Goal: Task Accomplishment & Management: Use online tool/utility

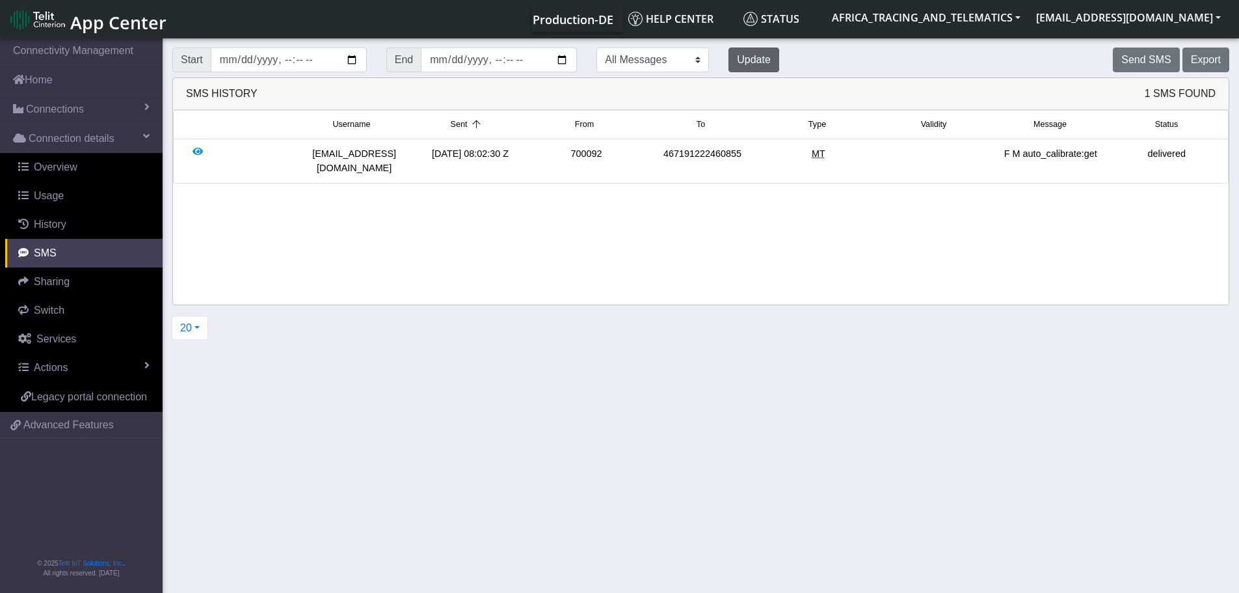
click at [729, 58] on button "Update" at bounding box center [754, 59] width 51 height 25
drag, startPoint x: 990, startPoint y: 154, endPoint x: 1109, endPoint y: 155, distance: 119.1
click at [1109, 155] on div "[EMAIL_ADDRESS][DOMAIN_NAME] [DATE] 08:02:30 Z 700092 467191222460855 MT F M au…" at bounding box center [701, 161] width 1048 height 28
copy div "F M auto_calibrate:get"
click at [1140, 69] on button "Send SMS" at bounding box center [1146, 59] width 66 height 25
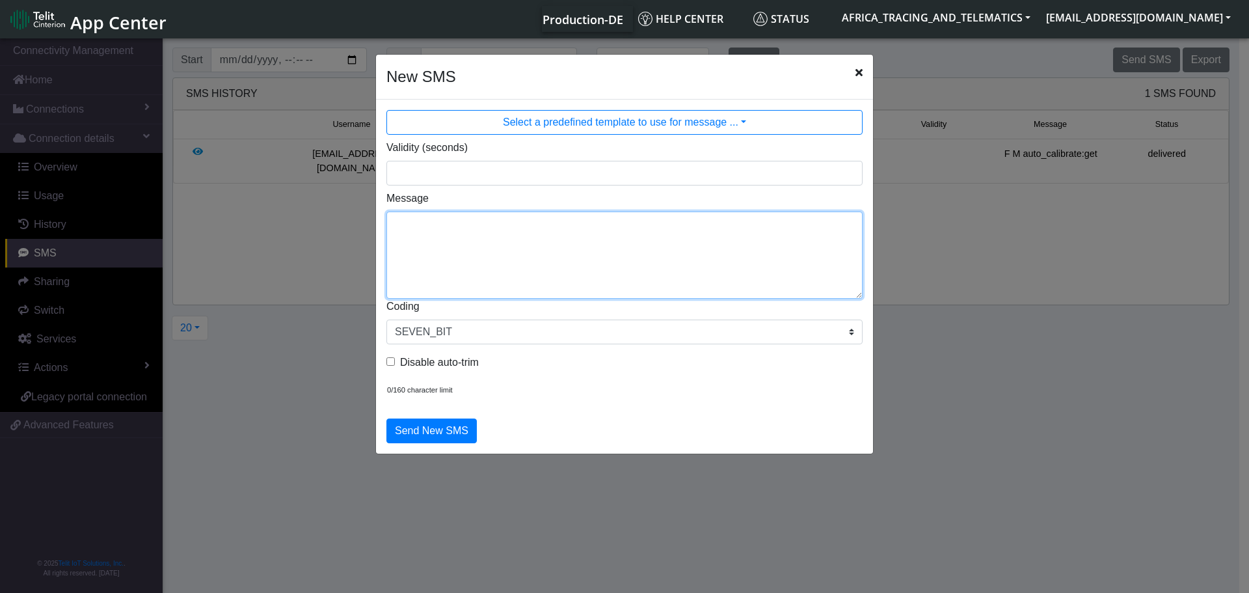
click at [617, 247] on textarea "Message" at bounding box center [624, 254] width 476 height 87
paste textarea "F M auto_calibrate:get"
click at [394, 239] on textarea "F M auto_calibrate:get" at bounding box center [624, 254] width 476 height 87
type textarea "F M auto_calibrate:get"
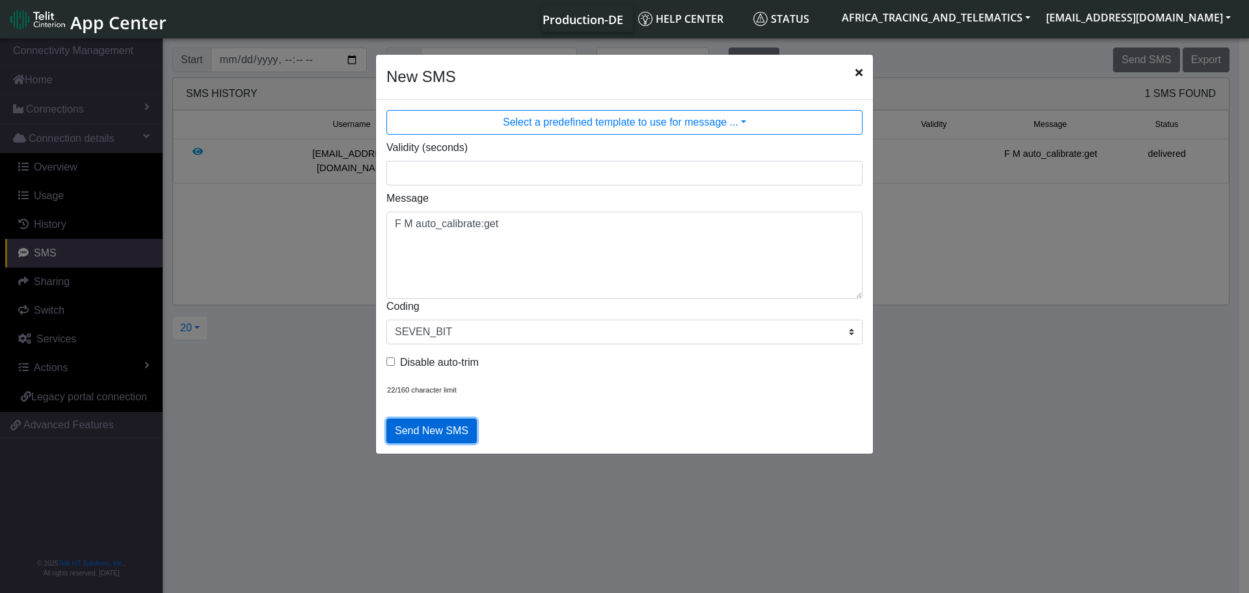
click at [417, 431] on button "Send New SMS" at bounding box center [431, 430] width 90 height 25
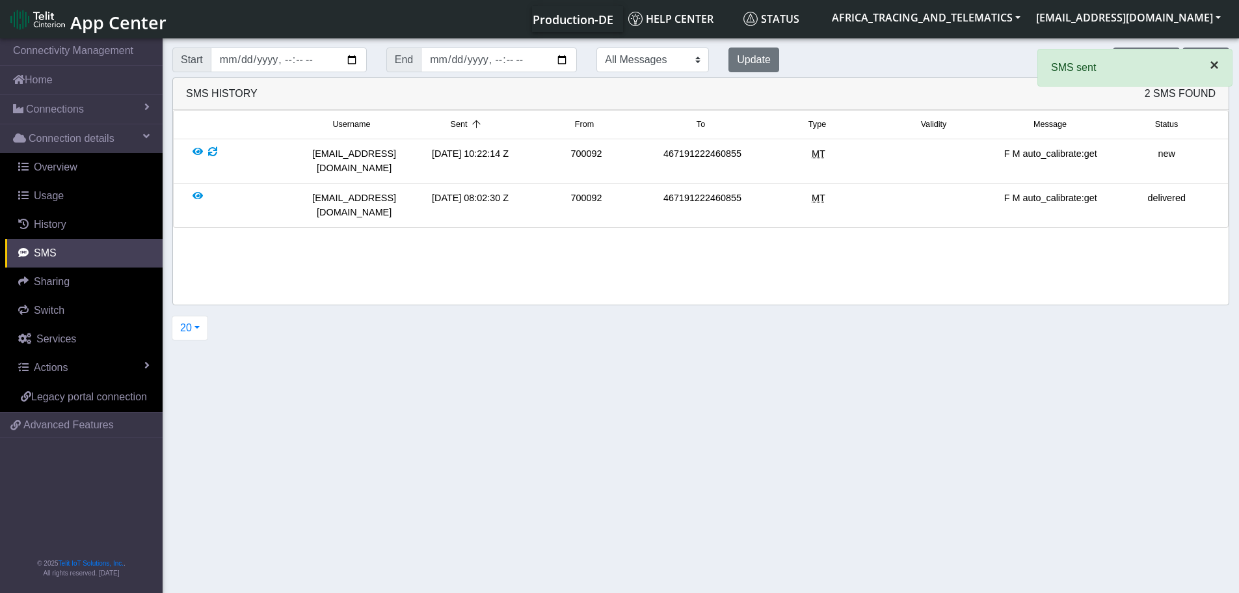
click at [1210, 70] on span "×" at bounding box center [1214, 65] width 9 height 18
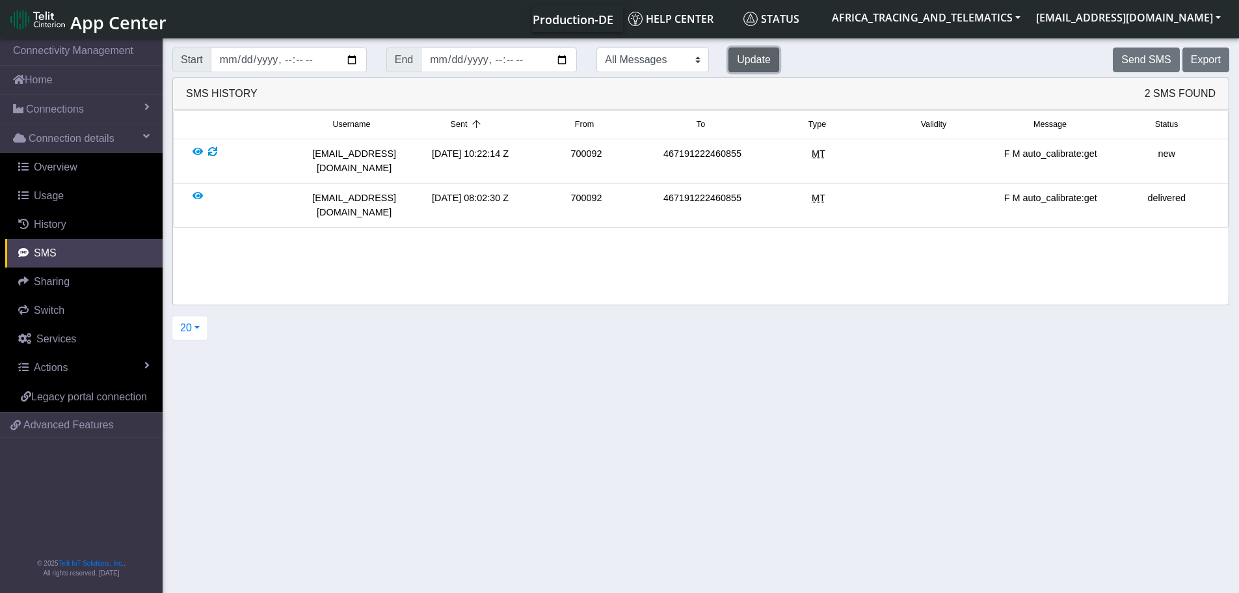
click at [729, 58] on button "Update" at bounding box center [754, 59] width 51 height 25
click at [729, 57] on button "Update" at bounding box center [754, 59] width 51 height 25
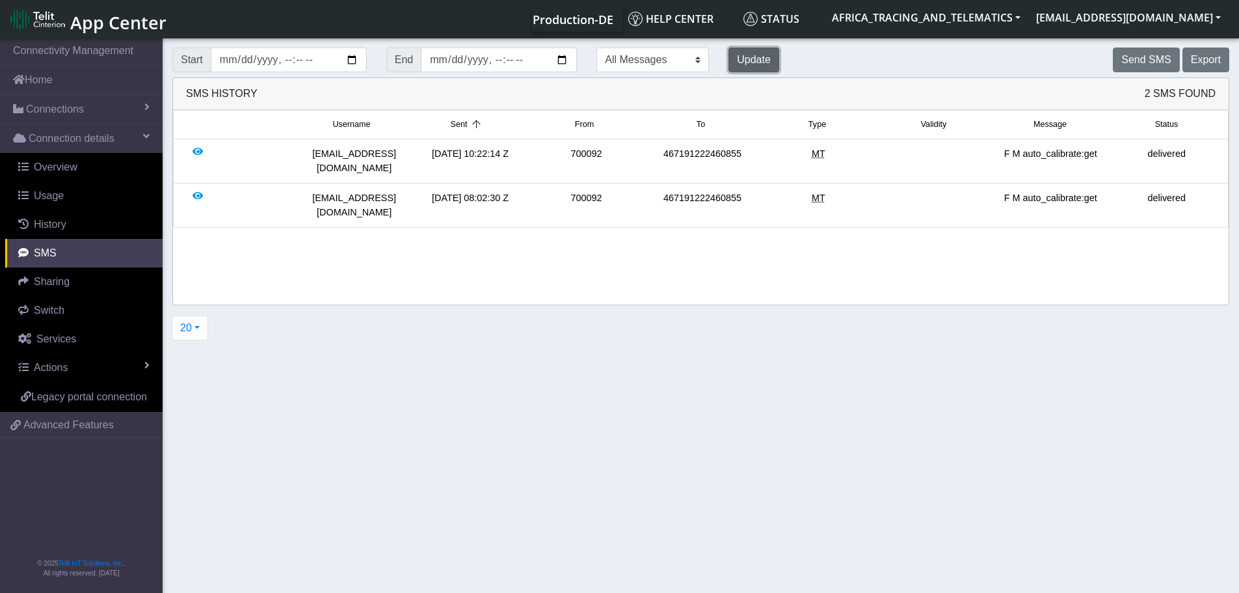
click at [729, 57] on button "Update" at bounding box center [754, 59] width 51 height 25
click at [53, 113] on span "Connections" at bounding box center [55, 109] width 58 height 16
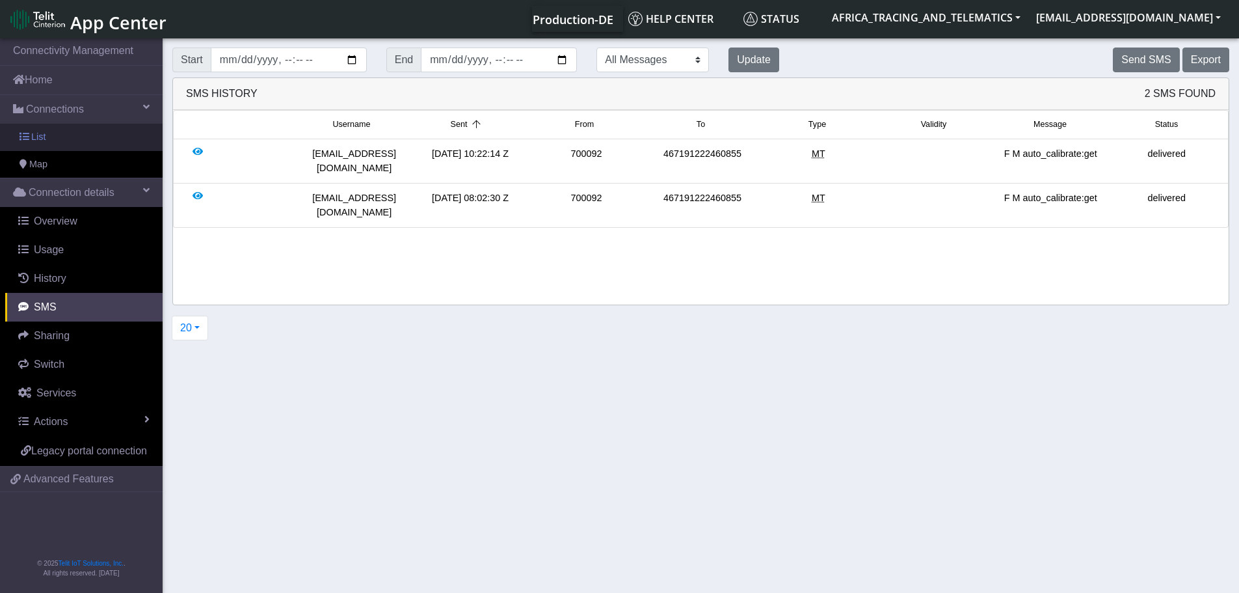
click at [62, 140] on link "List" at bounding box center [81, 137] width 163 height 27
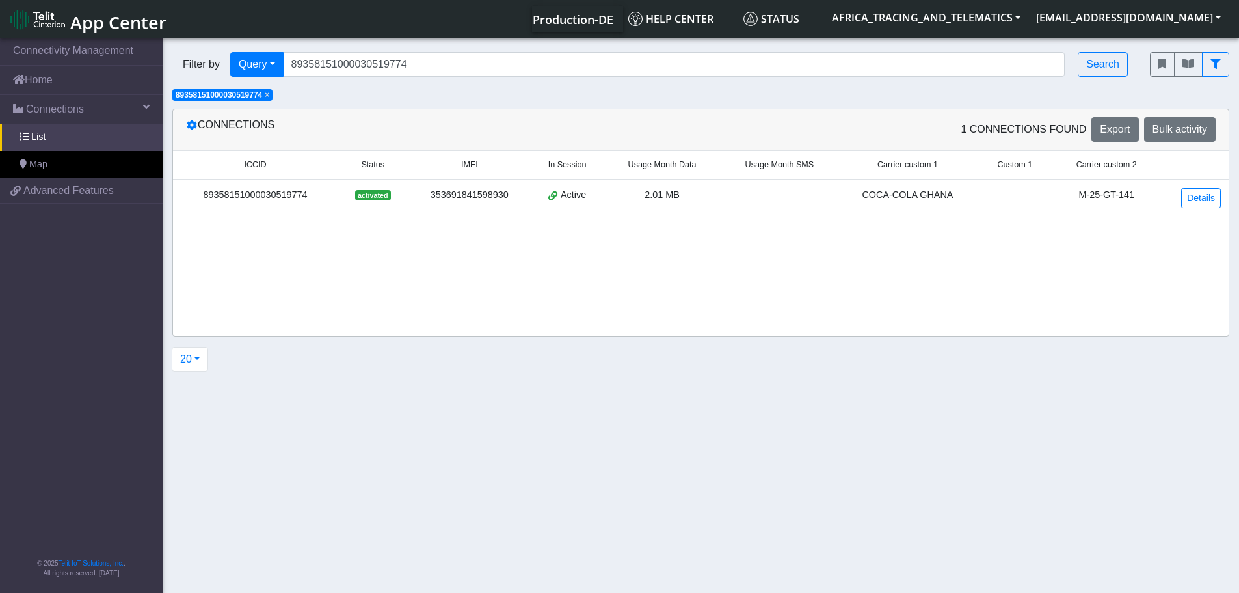
click at [269, 98] on span "×" at bounding box center [267, 94] width 5 height 9
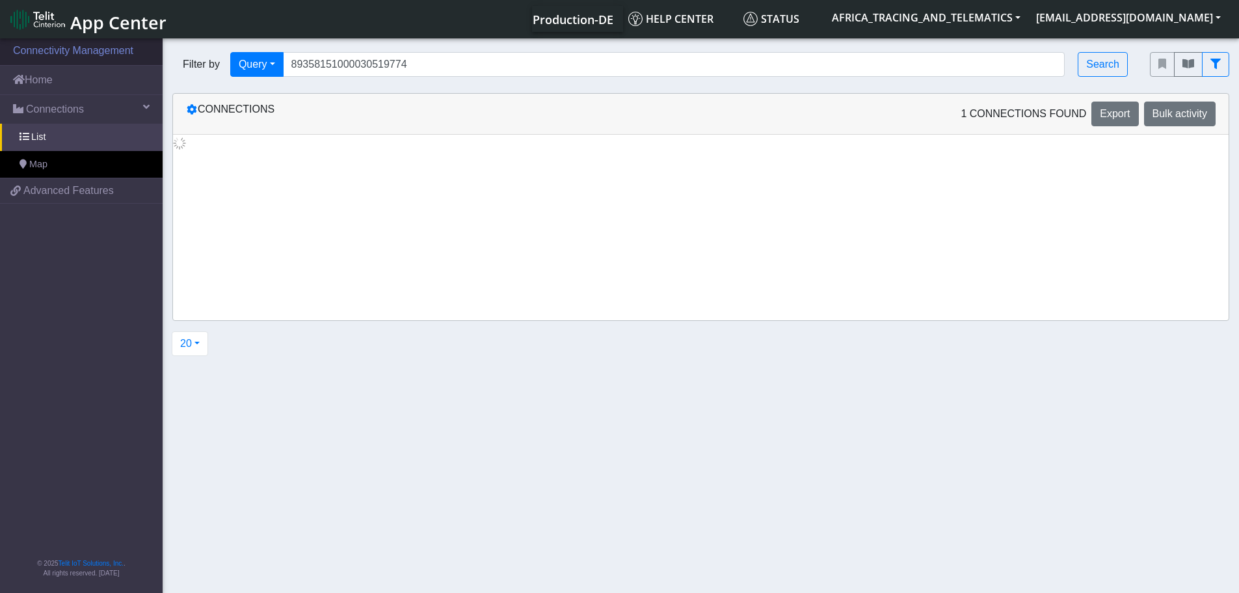
drag, startPoint x: 282, startPoint y: 65, endPoint x: 60, endPoint y: 44, distance: 222.9
click at [75, 44] on section "Connectivity Management Home Connections List Map d762df6828f5d8a04cd1825d42f1f…" at bounding box center [619, 316] width 1239 height 561
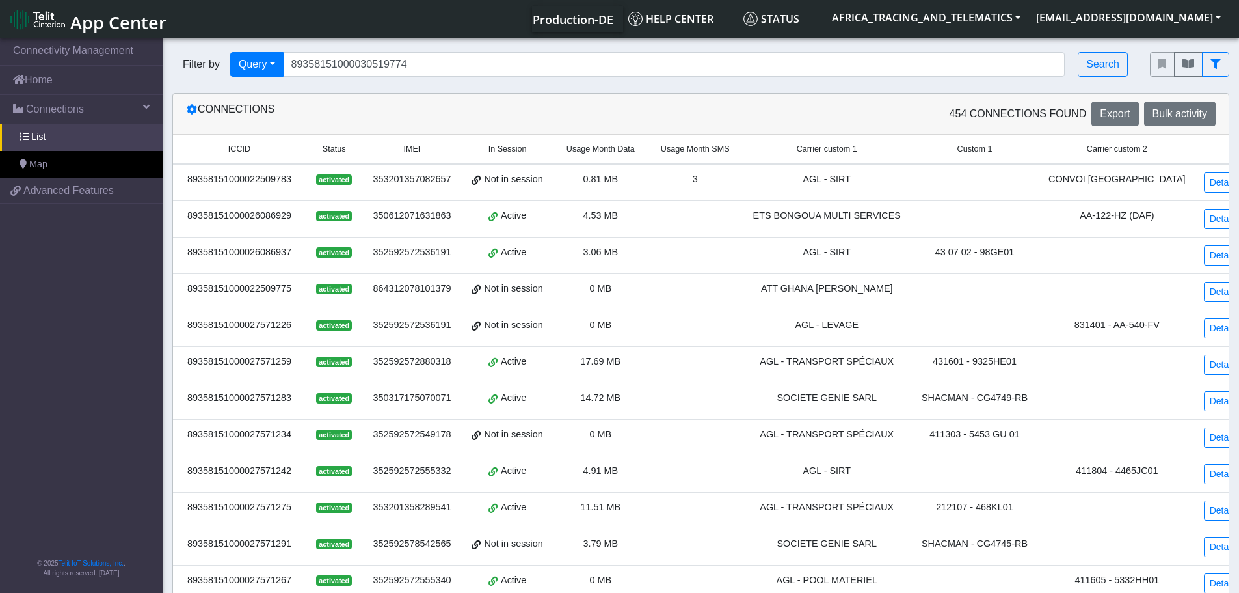
click at [423, 108] on div "Connections" at bounding box center [438, 113] width 525 height 25
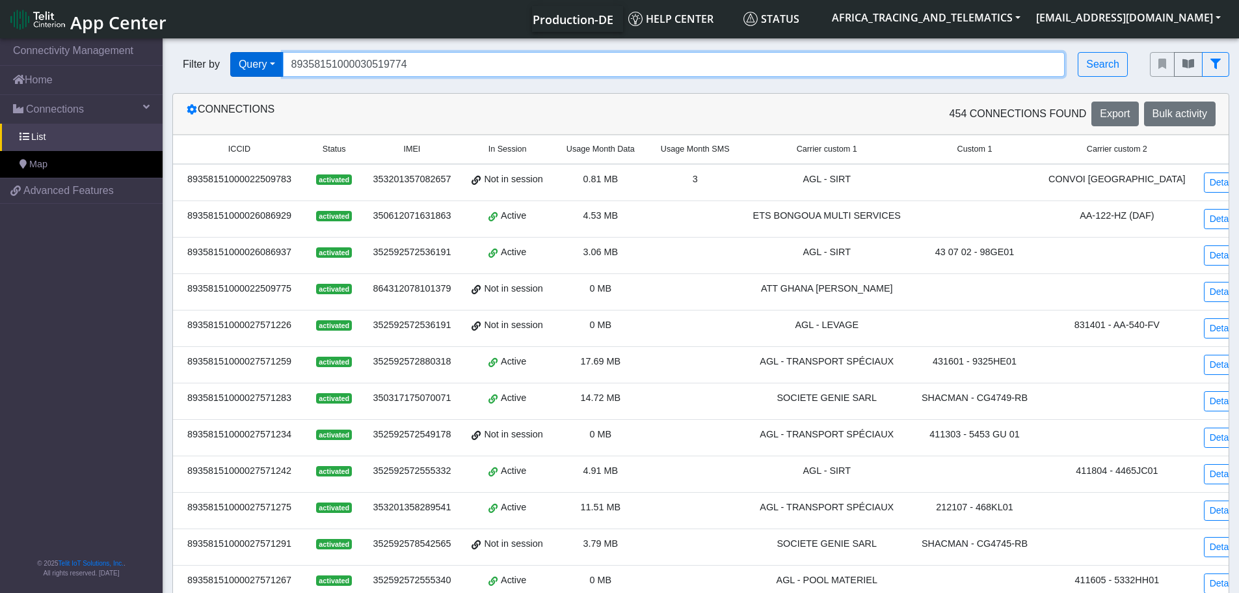
drag, startPoint x: 460, startPoint y: 60, endPoint x: 284, endPoint y: 65, distance: 176.3
click at [274, 65] on div "Filter by Query Query In Session Not connected Tags Country Operator 8935815100…" at bounding box center [651, 64] width 958 height 25
paste input "T60 - GE 4862-2"
drag, startPoint x: 448, startPoint y: 67, endPoint x: 244, endPoint y: 63, distance: 203.6
click at [243, 64] on div "Filter by Query Query In Session Not connected Tags Country Operator T60 - GE 4…" at bounding box center [651, 64] width 958 height 25
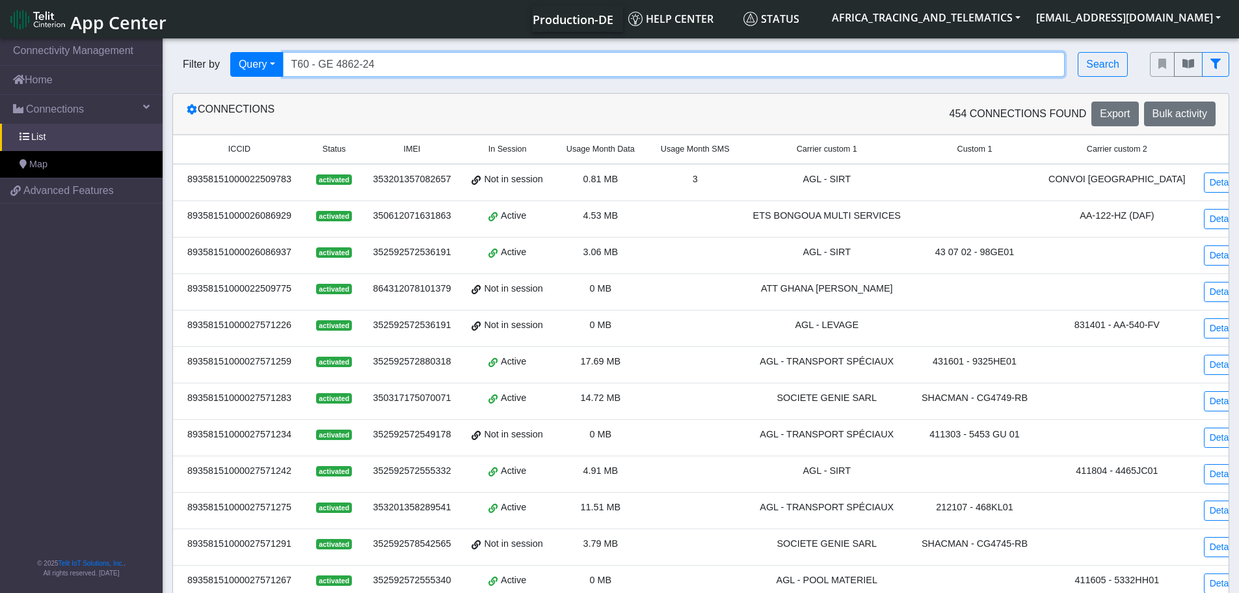
paste input "89358151000027572257"
type input "89358151000027572257"
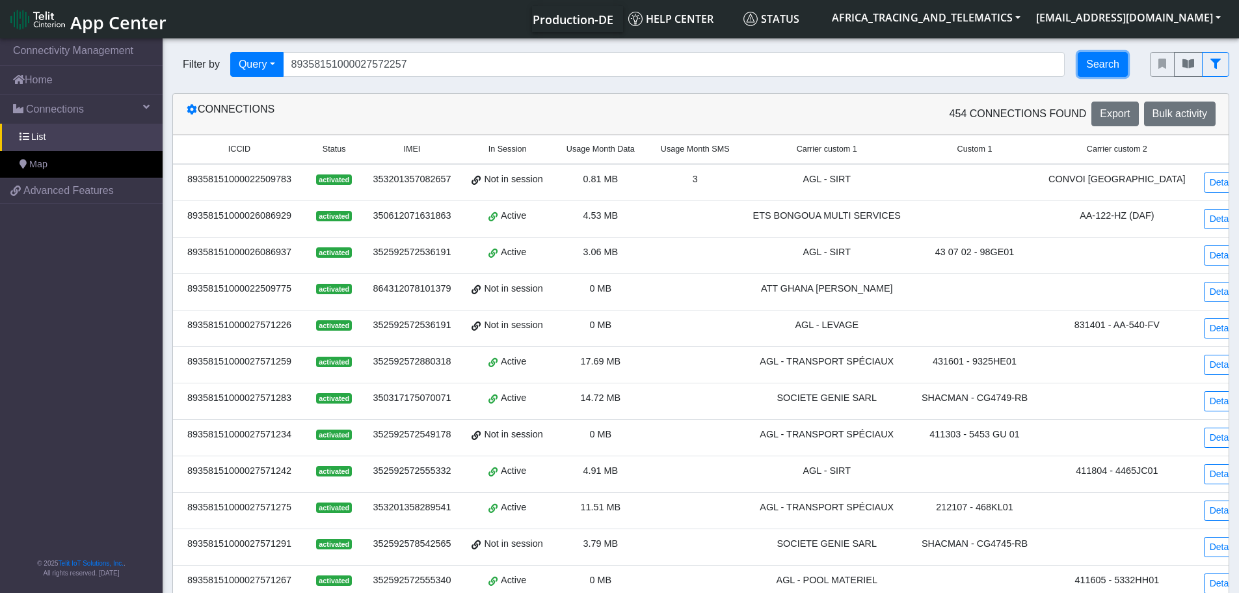
click at [1085, 60] on button "Search" at bounding box center [1103, 64] width 50 height 25
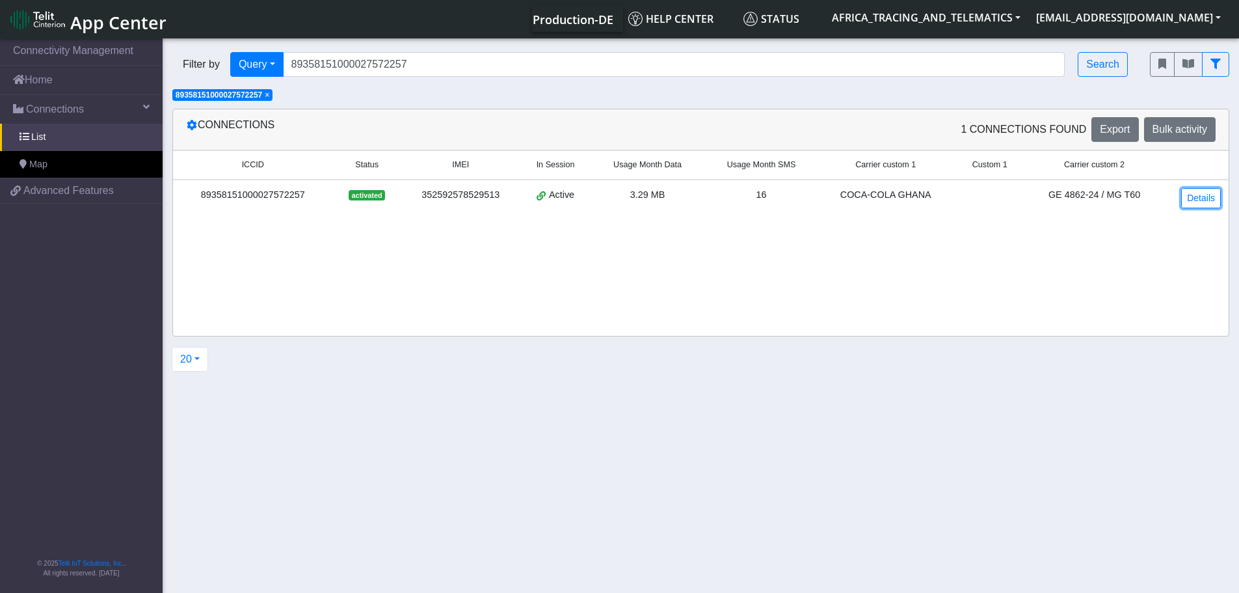
drag, startPoint x: 1194, startPoint y: 200, endPoint x: 1131, endPoint y: 215, distance: 64.4
click at [1194, 200] on link "Details" at bounding box center [1201, 198] width 40 height 20
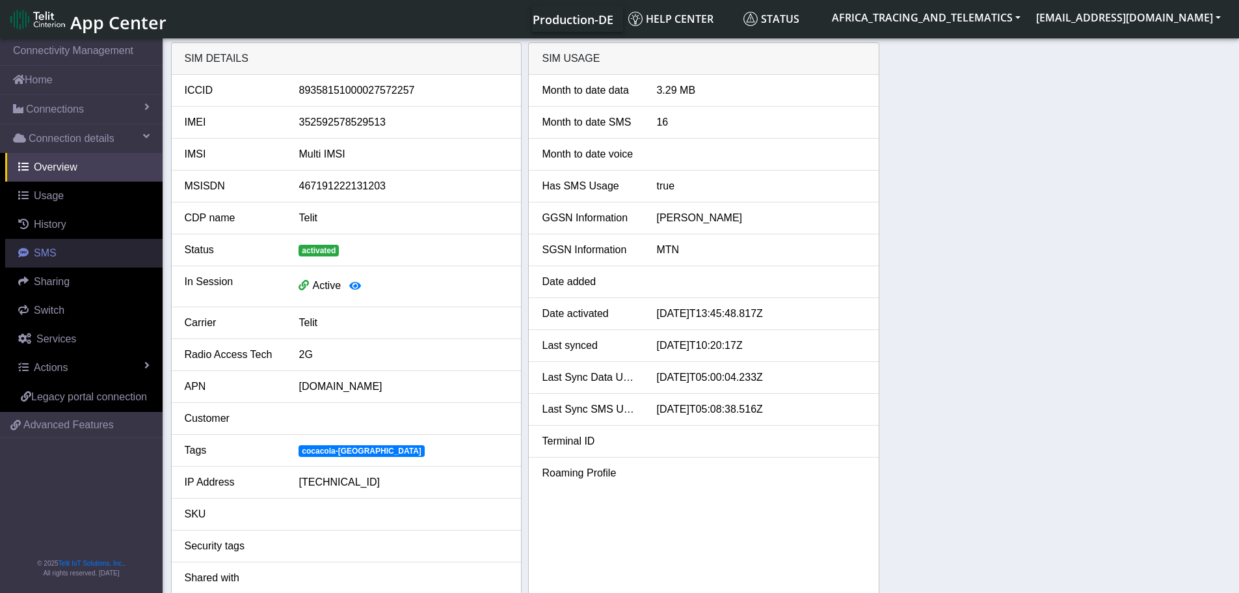
click at [57, 254] on link "SMS" at bounding box center [83, 253] width 157 height 29
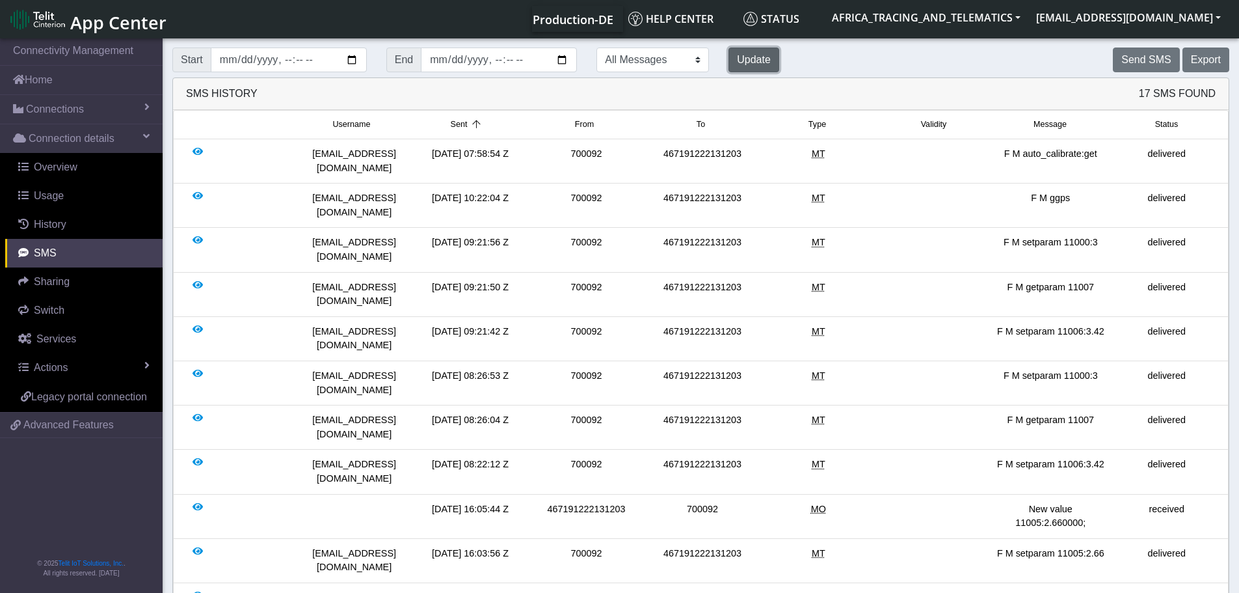
click at [729, 60] on button "Update" at bounding box center [754, 59] width 51 height 25
click at [1149, 60] on button "Send SMS" at bounding box center [1146, 59] width 66 height 25
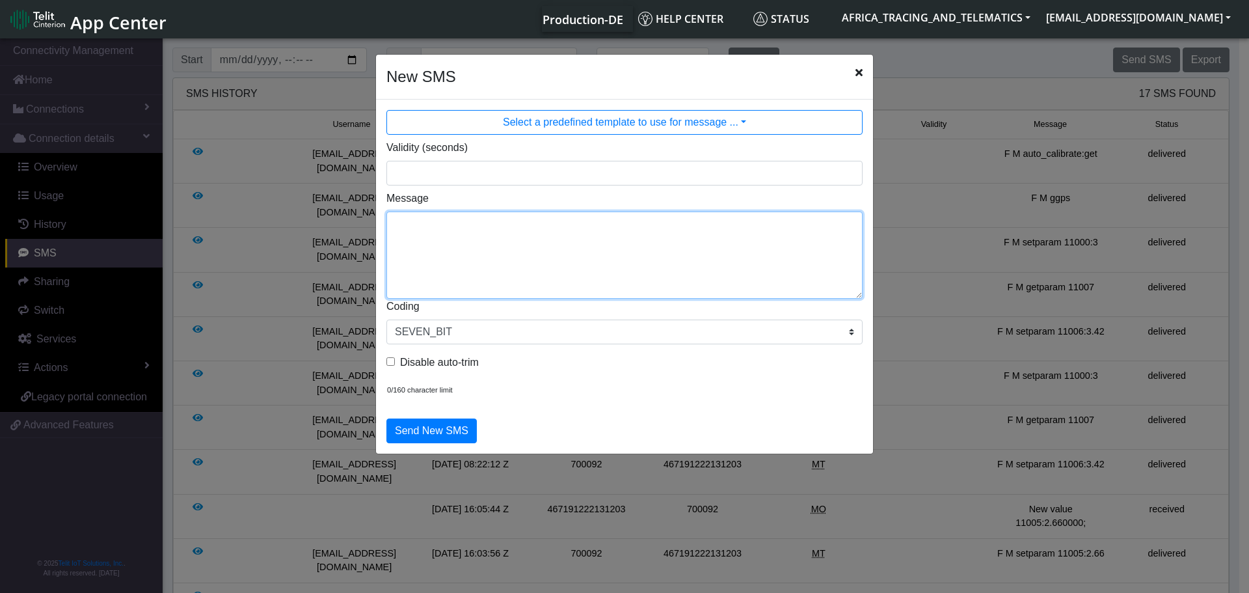
click at [591, 235] on textarea "Message" at bounding box center [624, 254] width 476 height 87
type textarea "F M ggps"
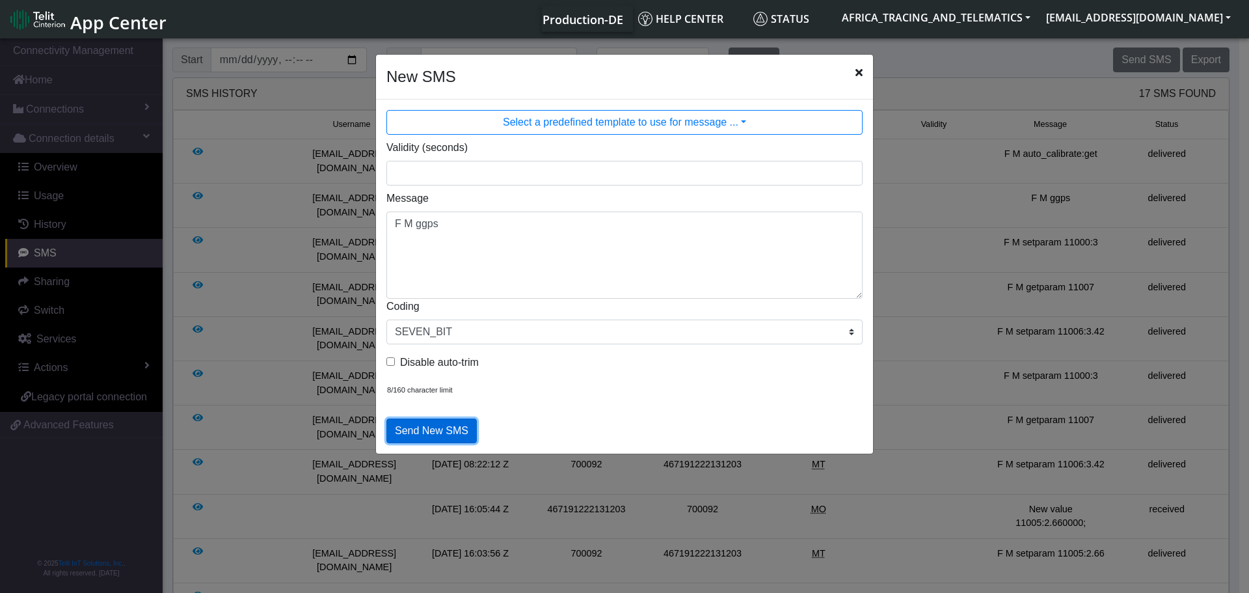
click at [470, 442] on button "Send New SMS" at bounding box center [431, 430] width 90 height 25
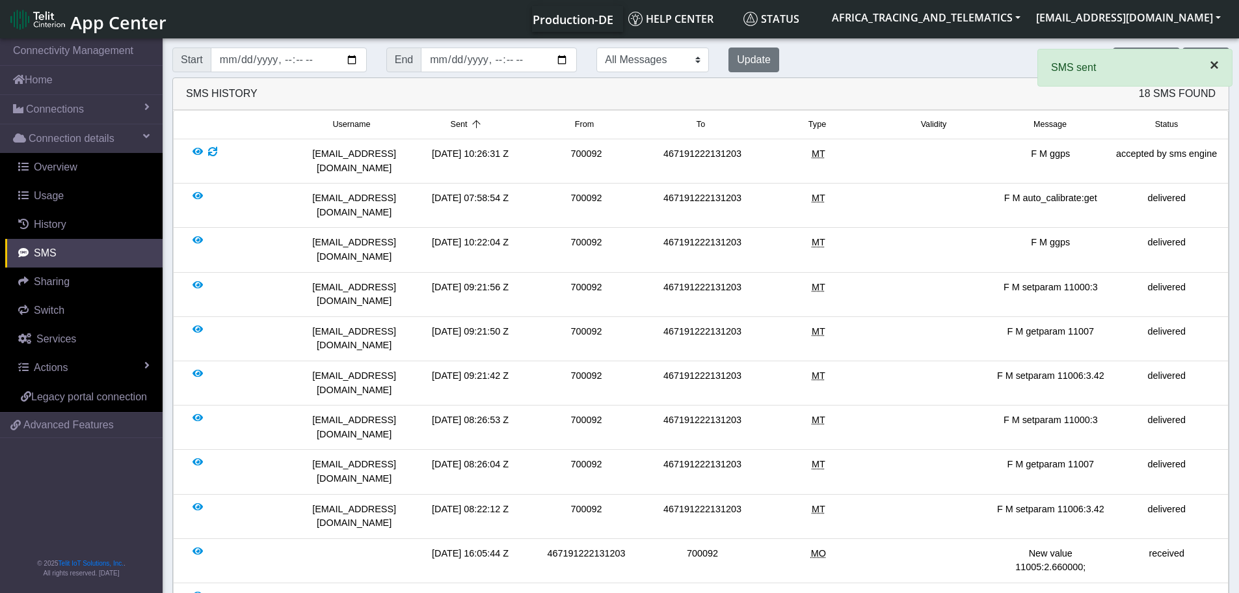
click at [1215, 66] on span "×" at bounding box center [1214, 65] width 9 height 18
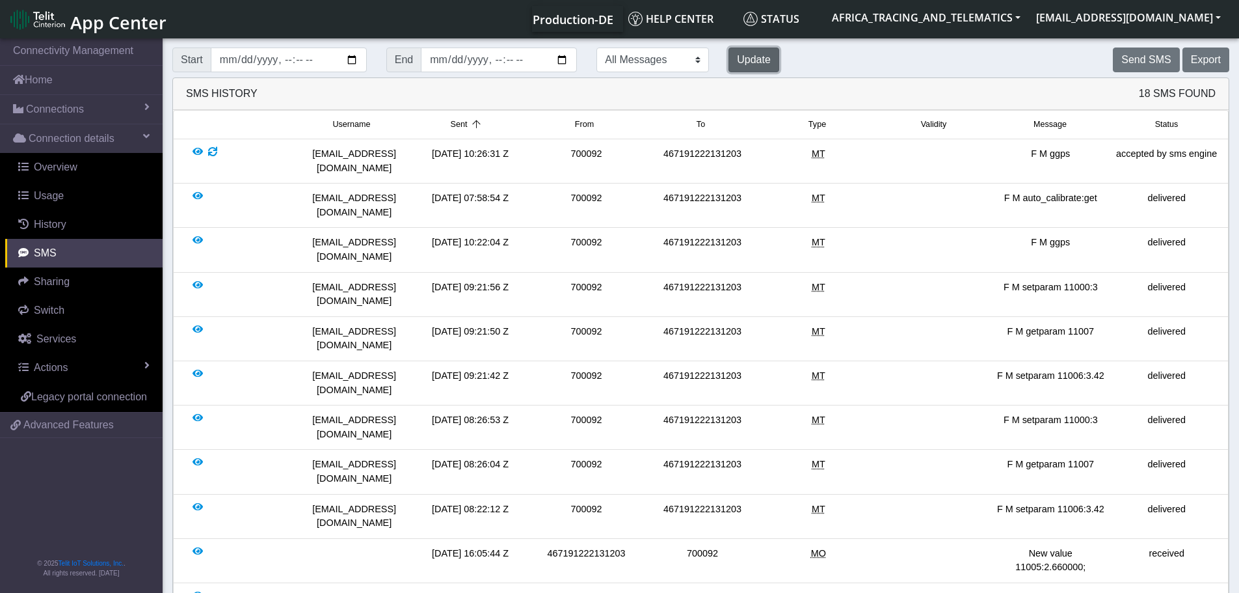
click at [729, 57] on button "Update" at bounding box center [754, 59] width 51 height 25
click at [736, 62] on button "Update" at bounding box center [754, 59] width 51 height 25
click at [729, 62] on button "Update" at bounding box center [754, 59] width 51 height 25
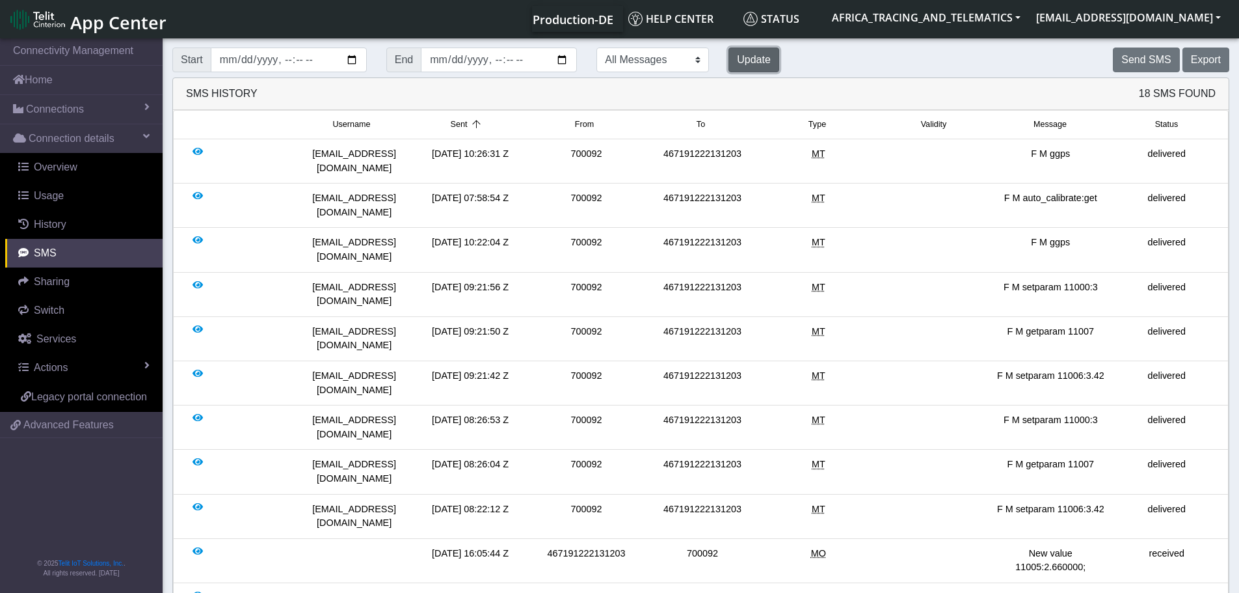
click at [729, 62] on button "Update" at bounding box center [754, 59] width 51 height 25
click at [75, 102] on span "Connections" at bounding box center [55, 109] width 58 height 16
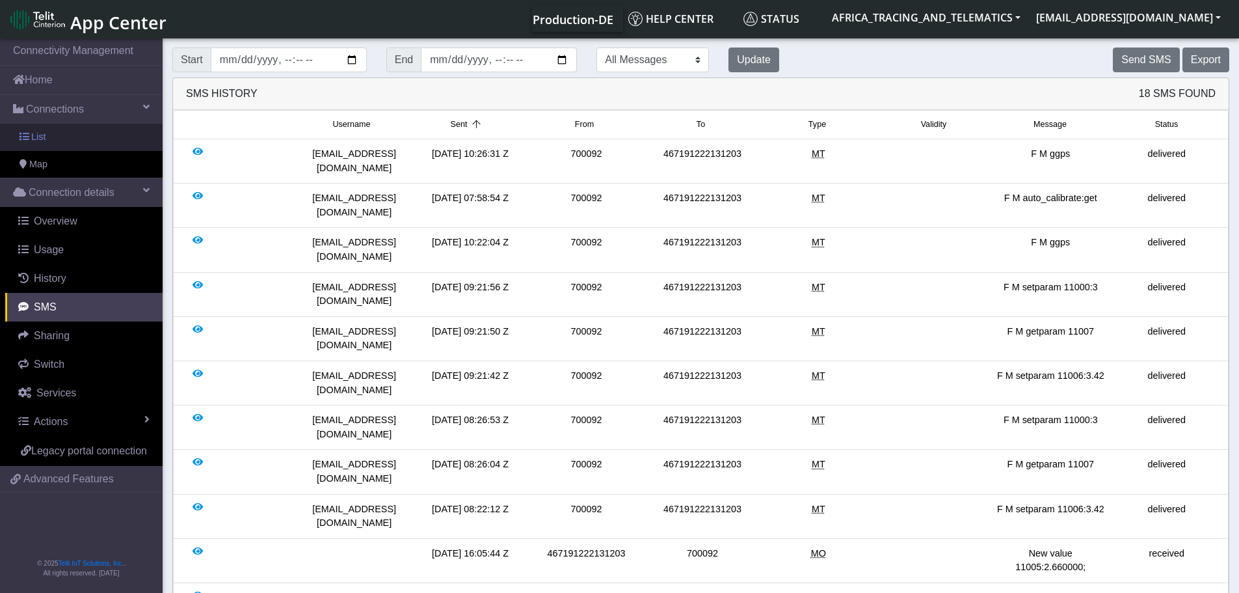
click at [83, 136] on link "List" at bounding box center [81, 137] width 163 height 27
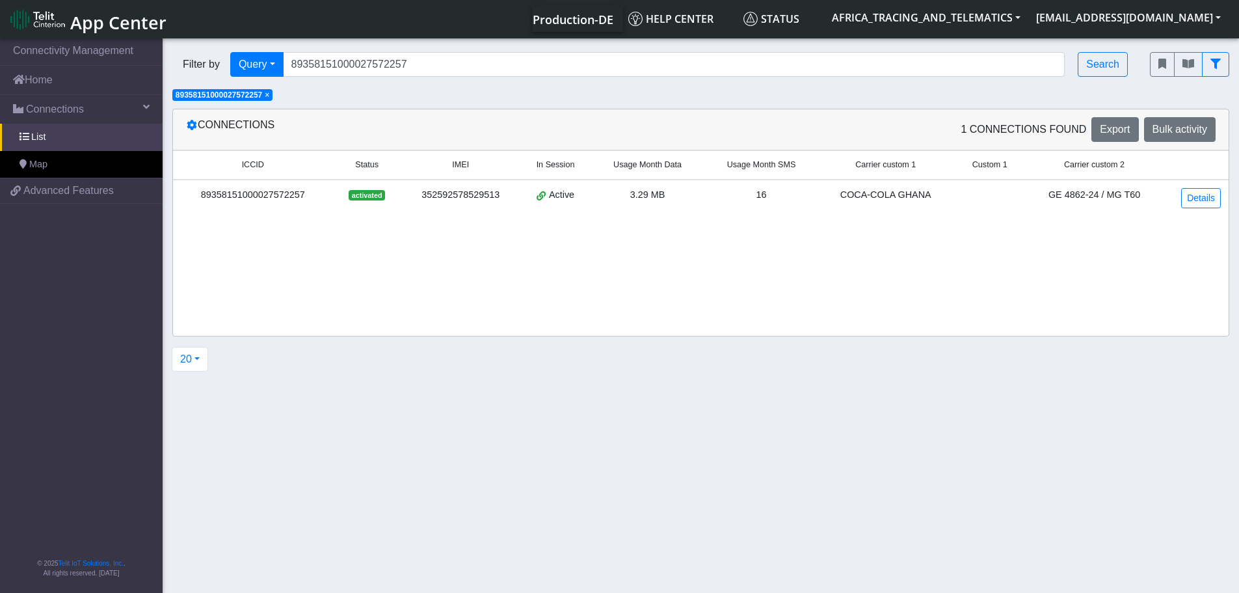
click at [269, 96] on span "×" at bounding box center [267, 94] width 5 height 9
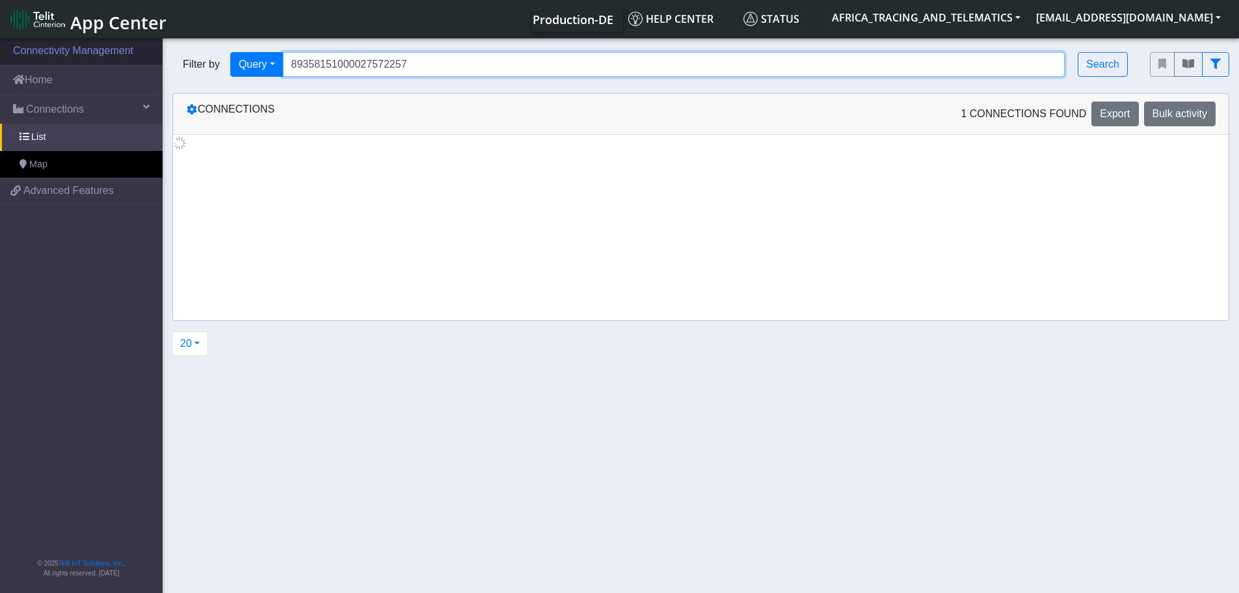
drag, startPoint x: 325, startPoint y: 59, endPoint x: 151, endPoint y: 62, distance: 174.4
click at [152, 62] on section "Connectivity Management Home Connections List Map d762df6828f5d8a04cd1825d42f1f…" at bounding box center [619, 316] width 1239 height 561
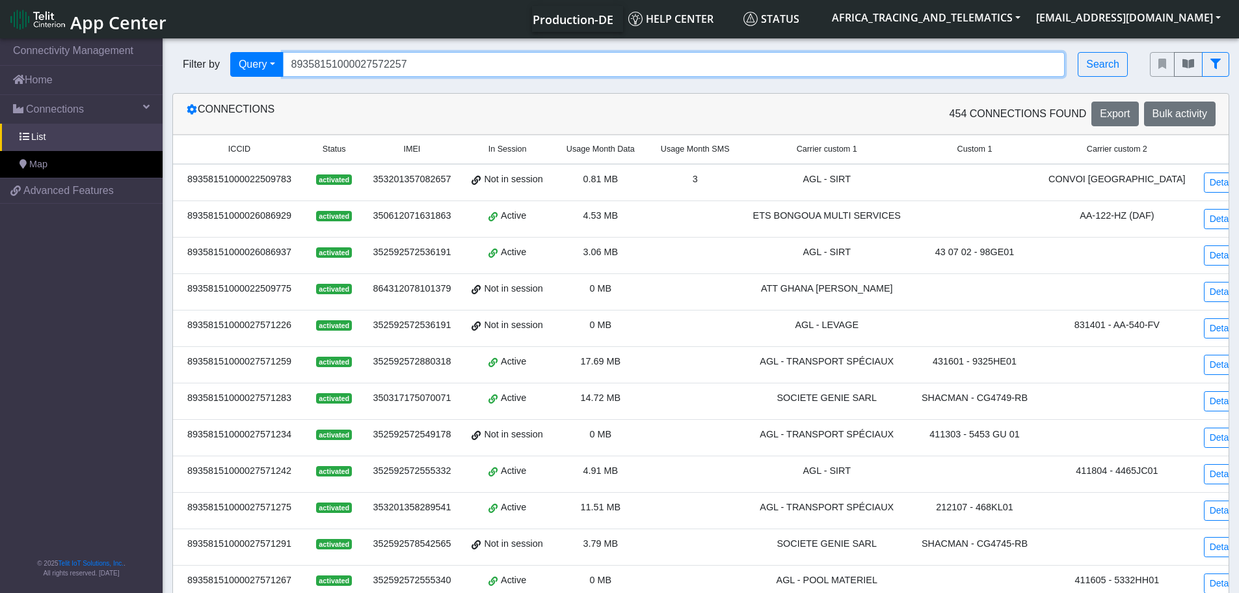
paste input "PHOENIX - GN 32-23"
drag, startPoint x: 397, startPoint y: 66, endPoint x: 218, endPoint y: 60, distance: 179.6
click at [218, 61] on div "Filter by Query Query In Session Not connected Tags Country Operator PHOENIX - …" at bounding box center [651, 64] width 958 height 25
paste input "89358151000027572240"
type input "89358151000027572240"
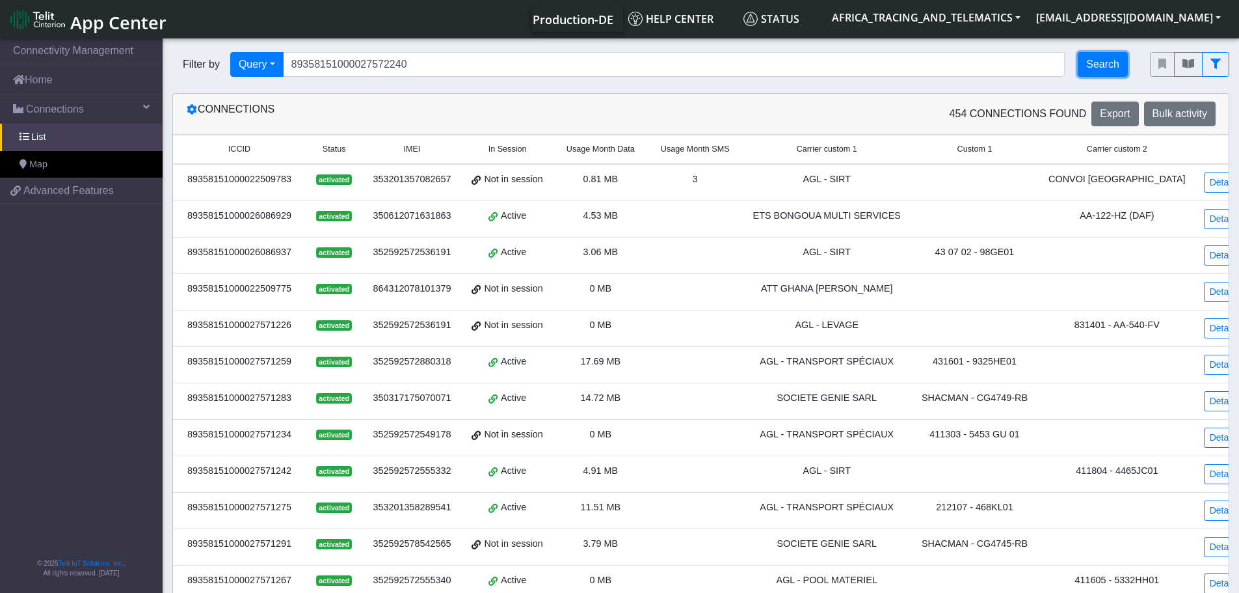
click at [1116, 61] on button "Search" at bounding box center [1103, 64] width 50 height 25
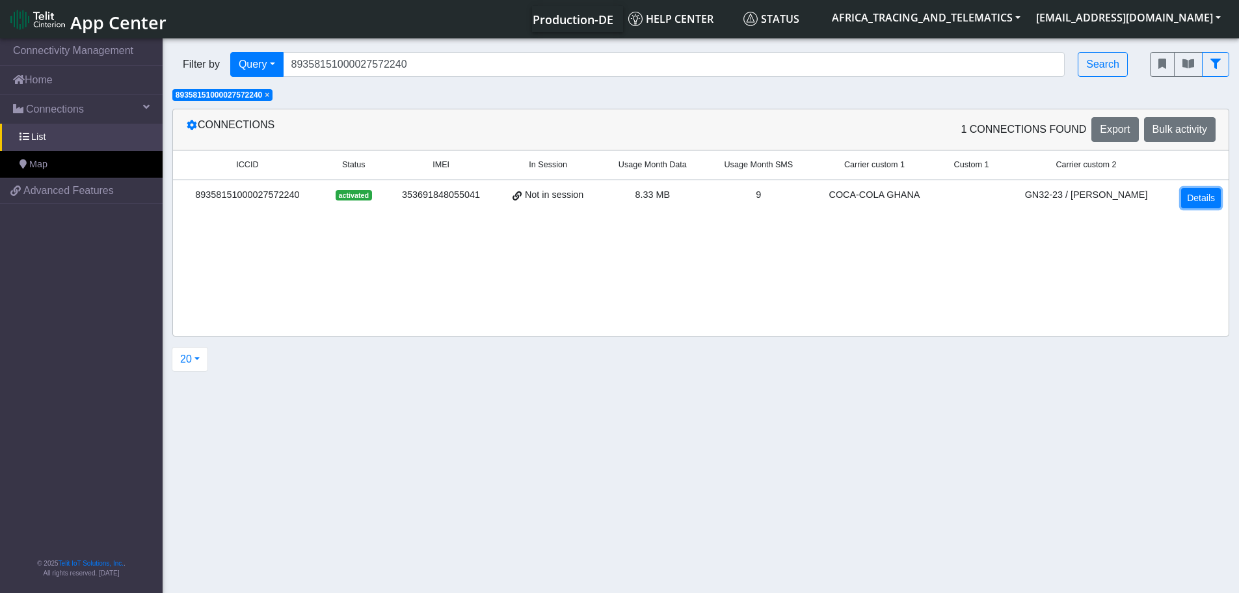
click at [1196, 203] on link "Details" at bounding box center [1201, 198] width 40 height 20
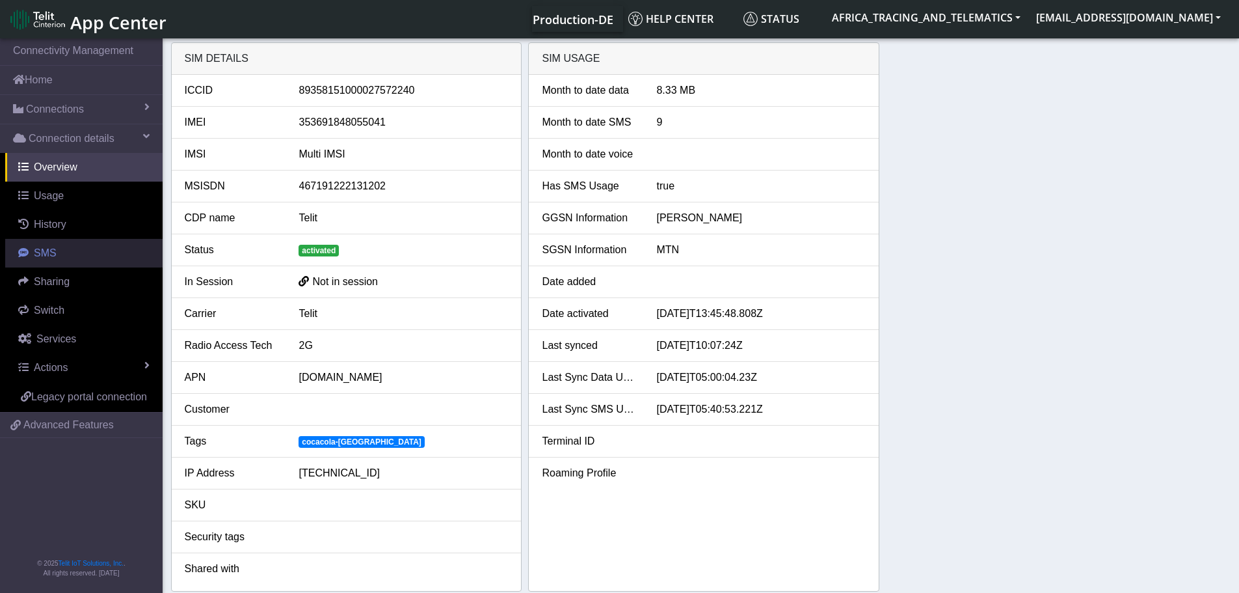
drag, startPoint x: 38, startPoint y: 240, endPoint x: 31, endPoint y: 247, distance: 9.2
click at [36, 240] on link "SMS" at bounding box center [83, 253] width 157 height 29
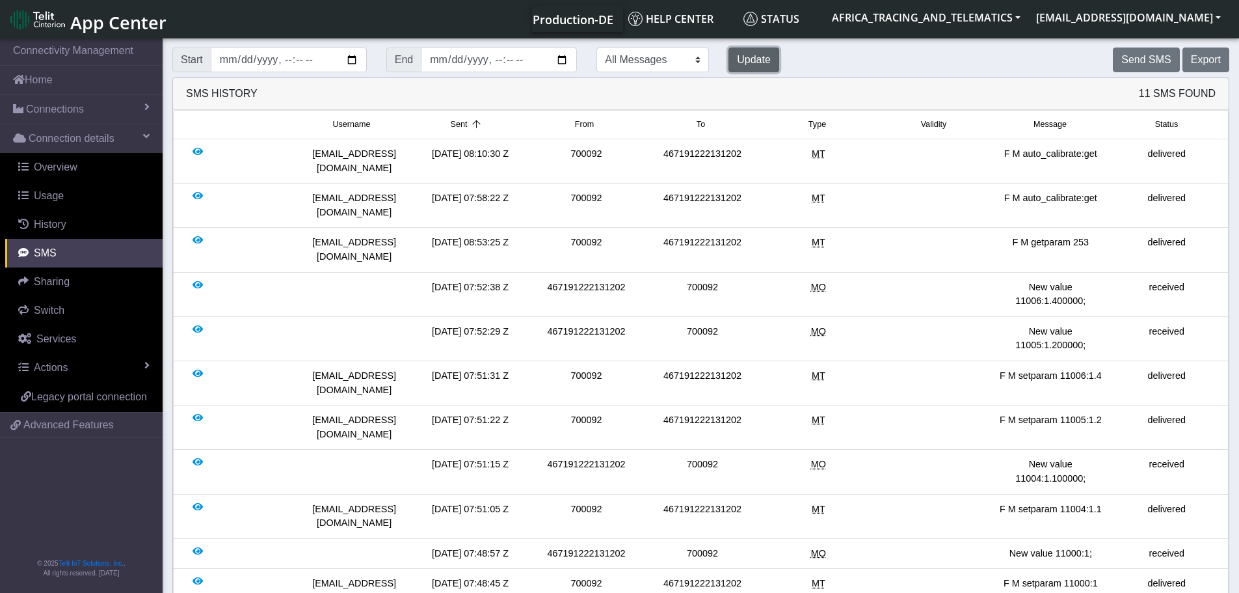
click at [729, 68] on button "Update" at bounding box center [754, 59] width 51 height 25
click at [1137, 59] on button "Send SMS" at bounding box center [1146, 59] width 66 height 25
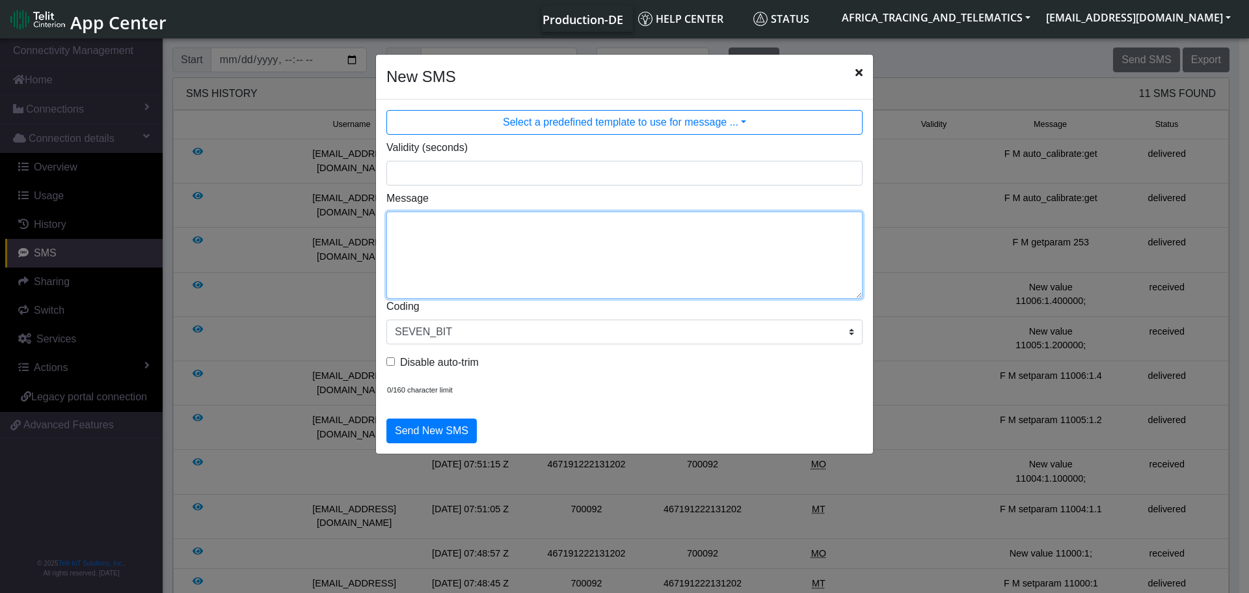
click at [708, 233] on textarea "Message" at bounding box center [624, 254] width 476 height 87
type textarea "F M ggps"
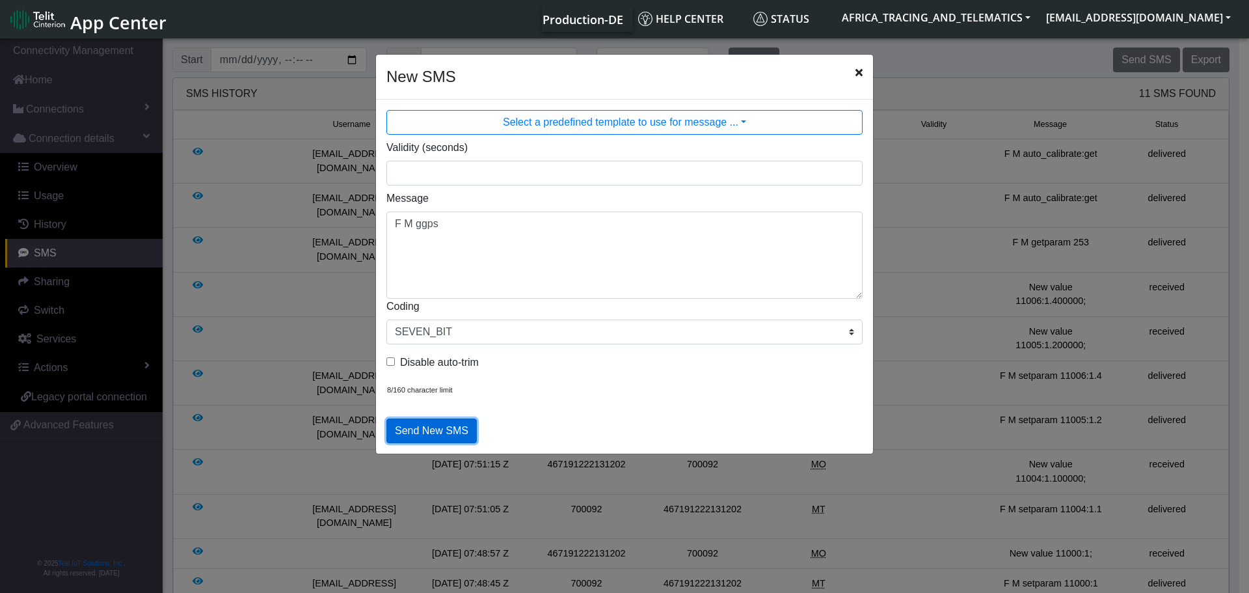
click at [439, 436] on button "Send New SMS" at bounding box center [431, 430] width 90 height 25
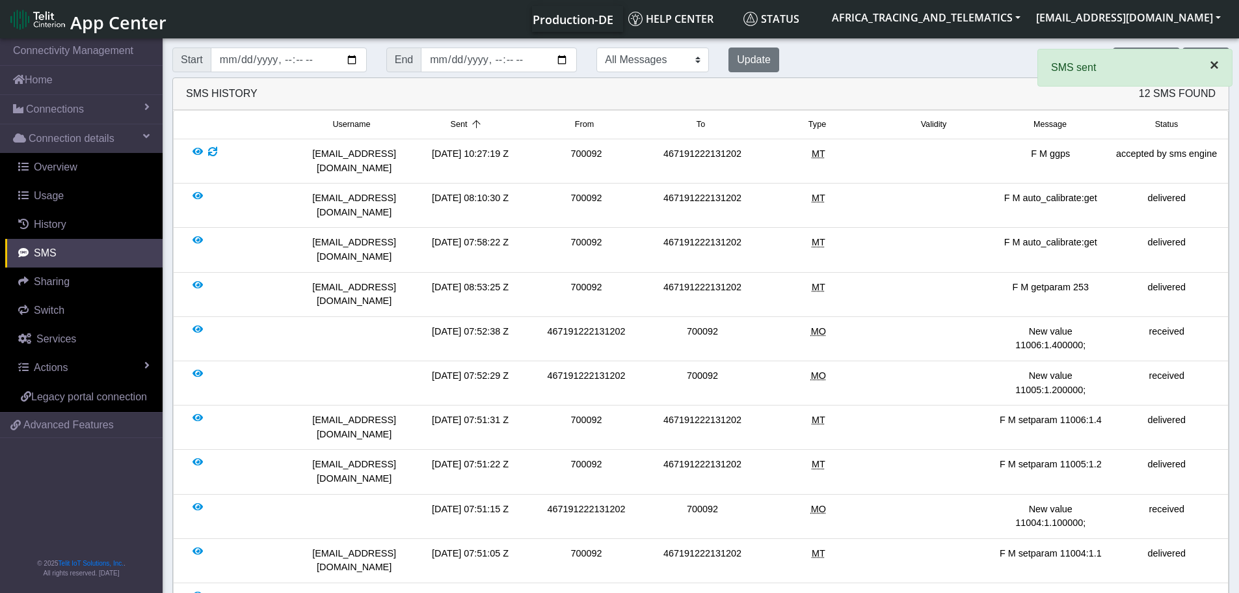
click at [1215, 64] on span "×" at bounding box center [1214, 65] width 9 height 18
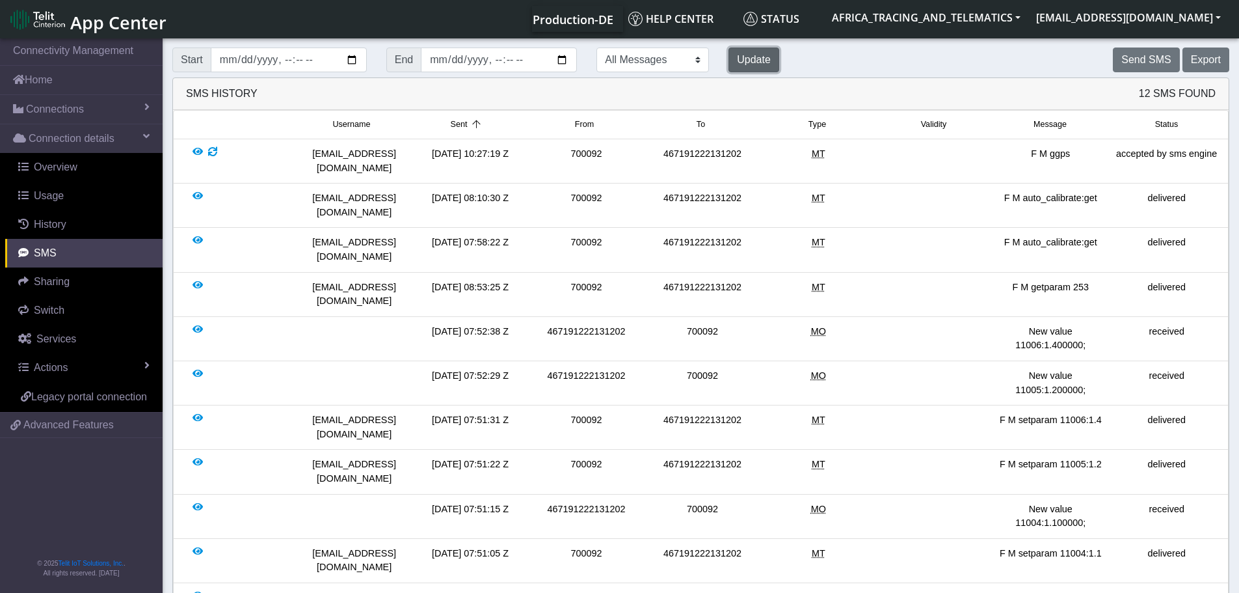
click at [729, 59] on button "Update" at bounding box center [754, 59] width 51 height 25
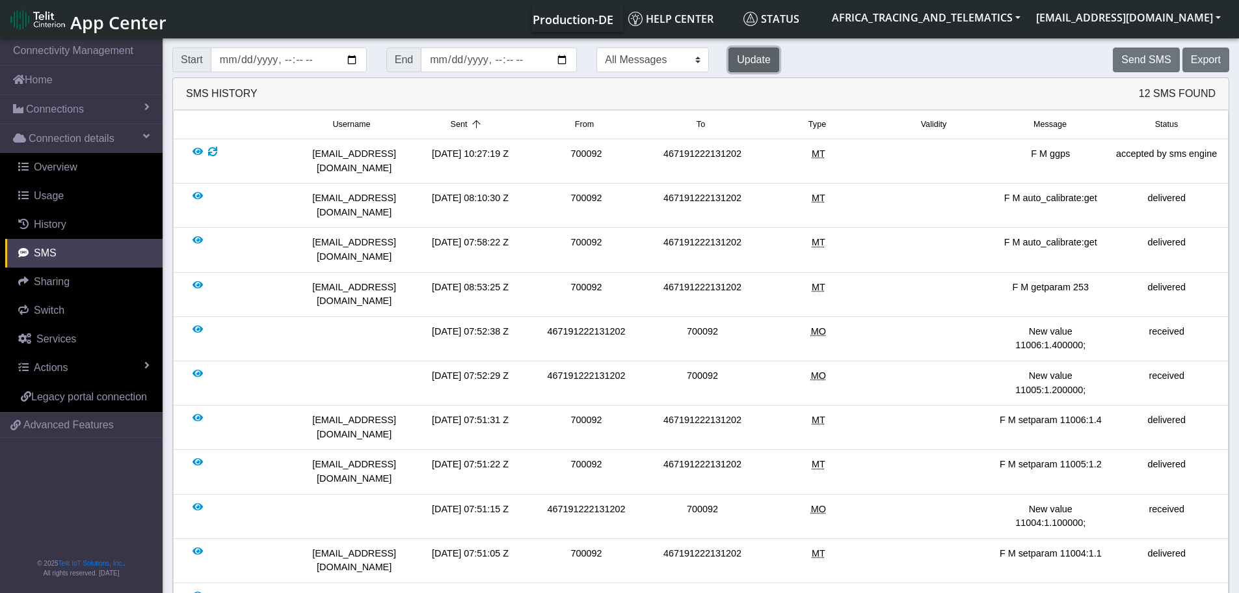
click at [729, 59] on button "Update" at bounding box center [754, 59] width 51 height 25
click at [729, 60] on button "Update" at bounding box center [754, 59] width 51 height 25
drag, startPoint x: 999, startPoint y: 185, endPoint x: 1128, endPoint y: 189, distance: 128.9
click at [1128, 191] on div "b.rouget@africa-tnt.net 2025-10-13 08:10:30 Z 700092 467191222131202 MT F M aut…" at bounding box center [701, 205] width 1048 height 28
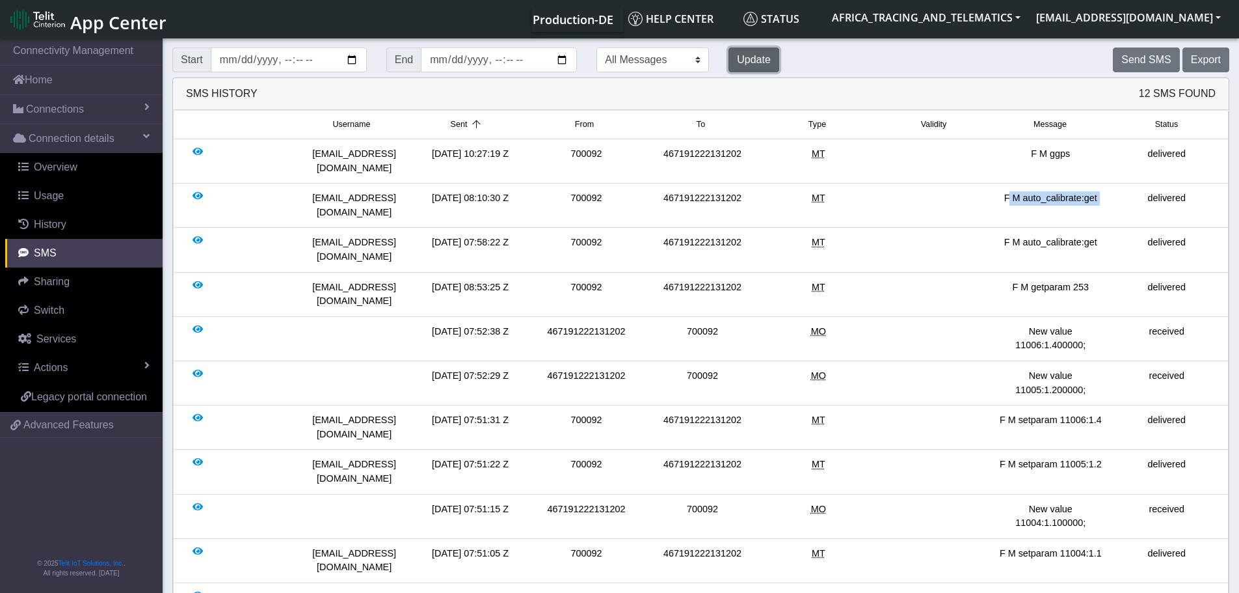
click at [729, 61] on button "Update" at bounding box center [754, 59] width 51 height 25
click at [729, 53] on button "Update" at bounding box center [754, 59] width 51 height 25
click at [729, 62] on button "Update" at bounding box center [754, 59] width 51 height 25
click at [1161, 150] on div "delivered" at bounding box center [1167, 161] width 116 height 28
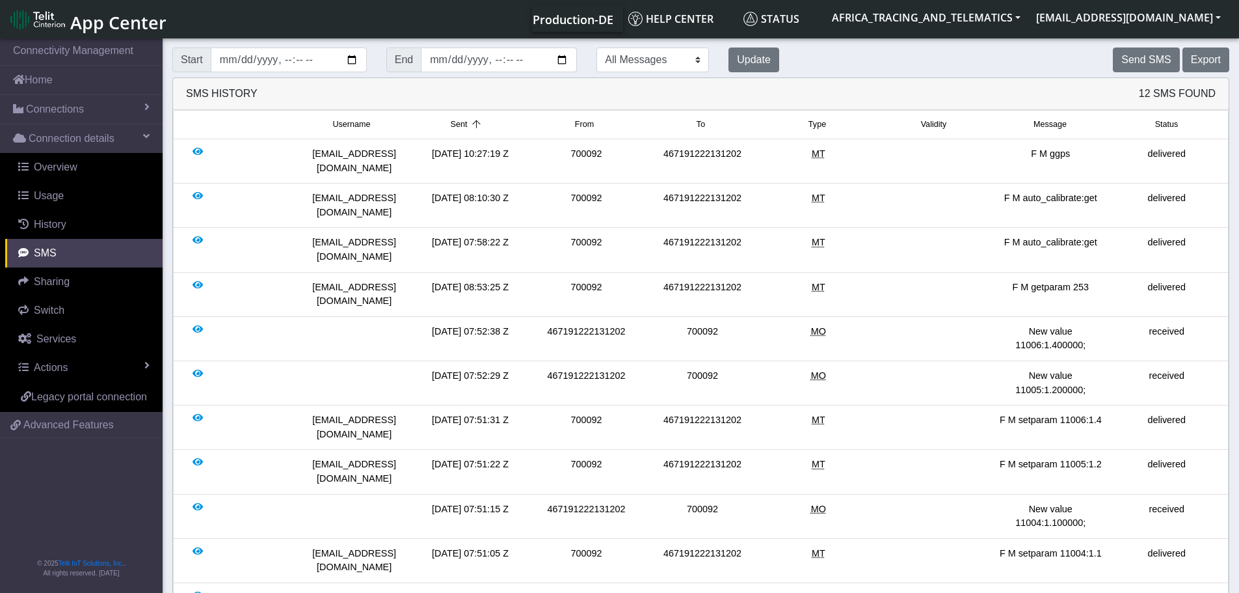
drag, startPoint x: 1162, startPoint y: 150, endPoint x: 1200, endPoint y: 168, distance: 41.6
click at [1163, 150] on div "delivered" at bounding box center [1167, 161] width 116 height 28
click at [729, 55] on button "Update" at bounding box center [754, 59] width 51 height 25
click at [101, 105] on link "Connections" at bounding box center [81, 109] width 163 height 29
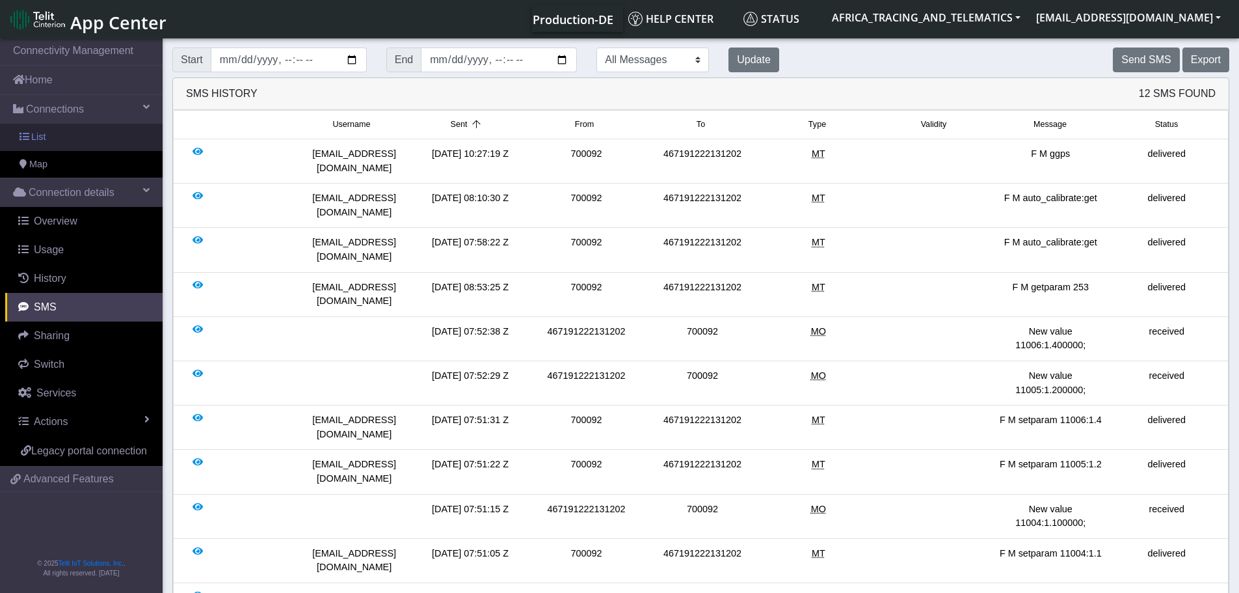
click at [111, 139] on link "List" at bounding box center [81, 137] width 163 height 27
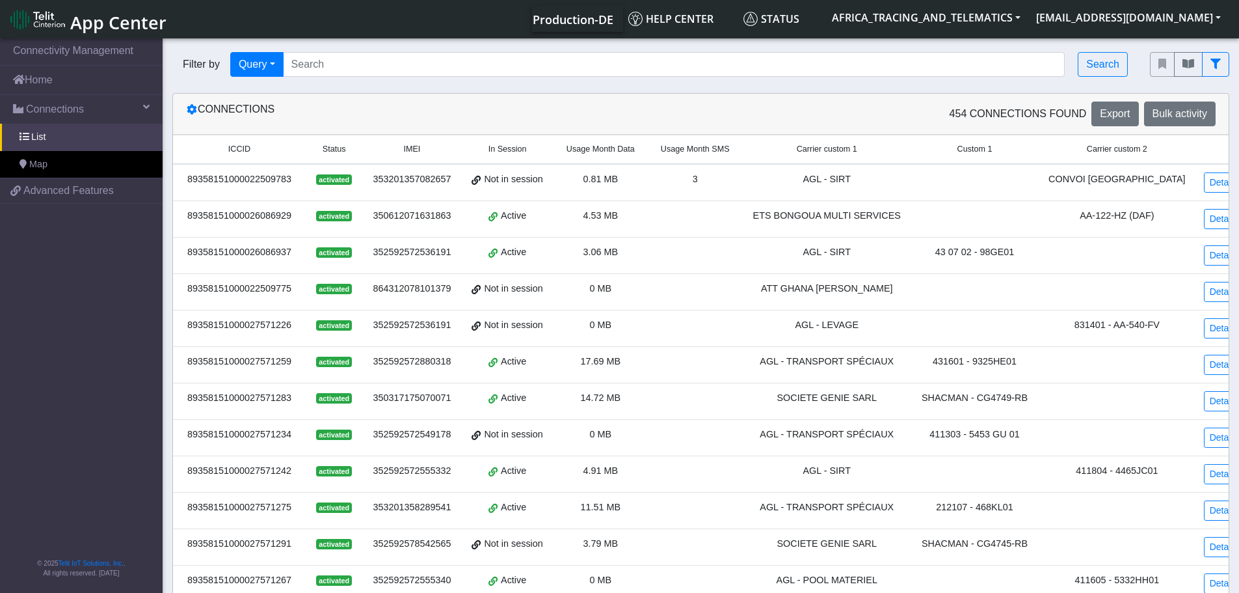
click at [870, 284] on div "ATT GHANA [PERSON_NAME]" at bounding box center [827, 289] width 153 height 14
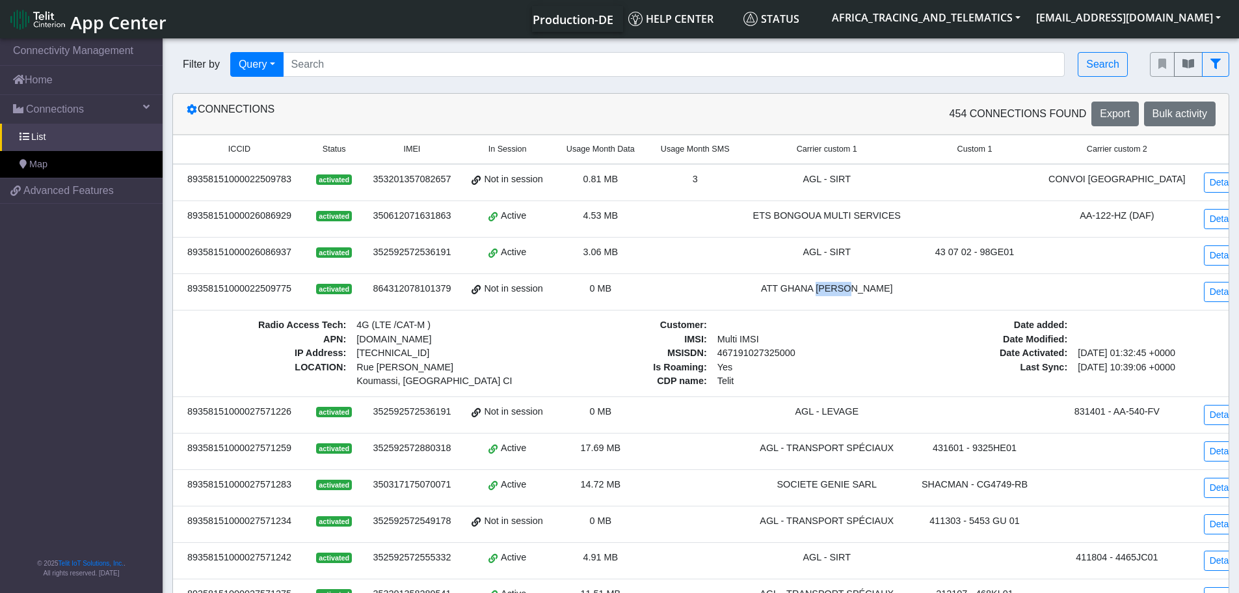
click at [861, 282] on div "ATT GHANA [PERSON_NAME]" at bounding box center [827, 289] width 153 height 14
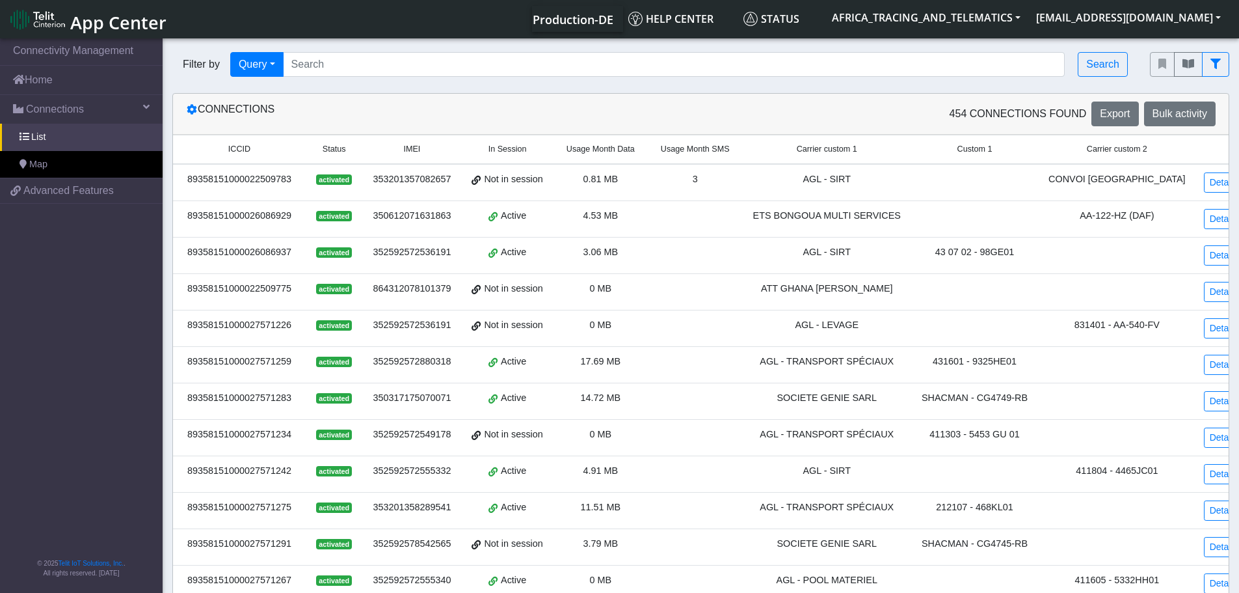
scroll to position [325, 0]
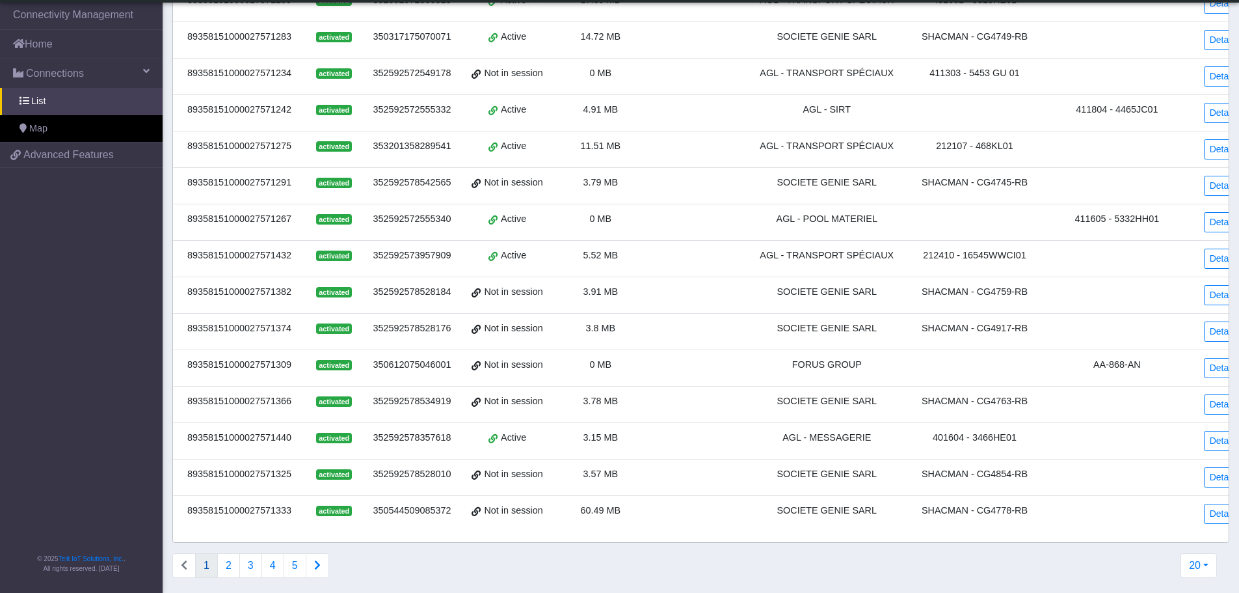
click at [878, 508] on div "SOCIETE GENIE SARL" at bounding box center [827, 510] width 153 height 14
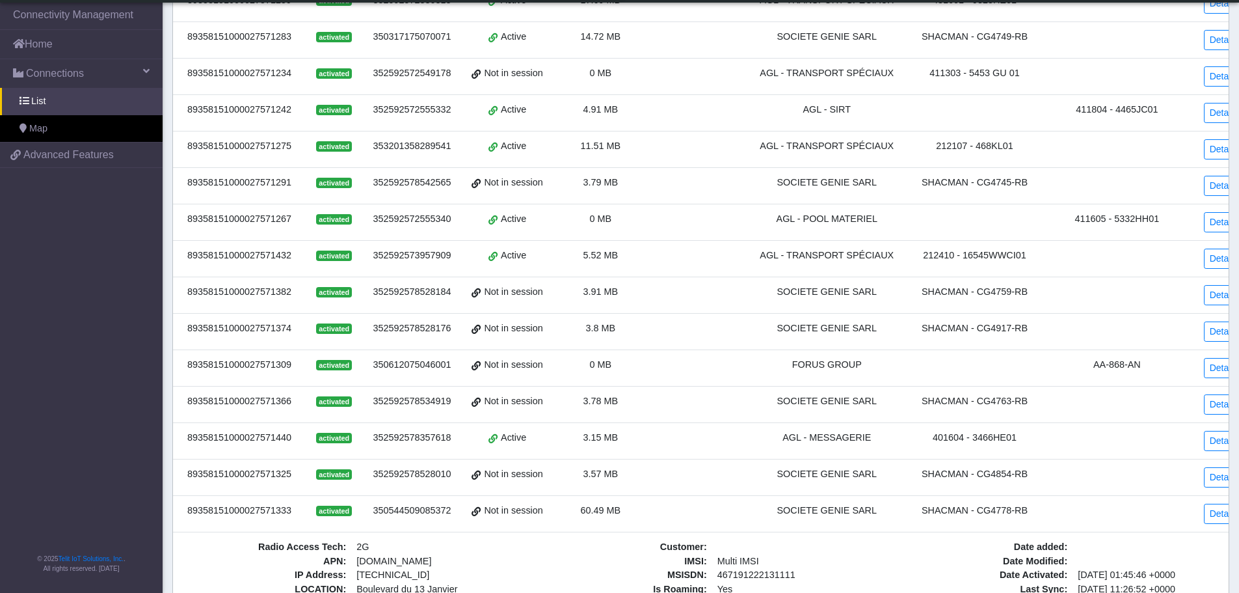
click at [1015, 509] on div "SHACMAN - CG4778-RB" at bounding box center [974, 510] width 111 height 14
click at [999, 478] on div "SHACMAN - CG4854-RB" at bounding box center [974, 474] width 111 height 14
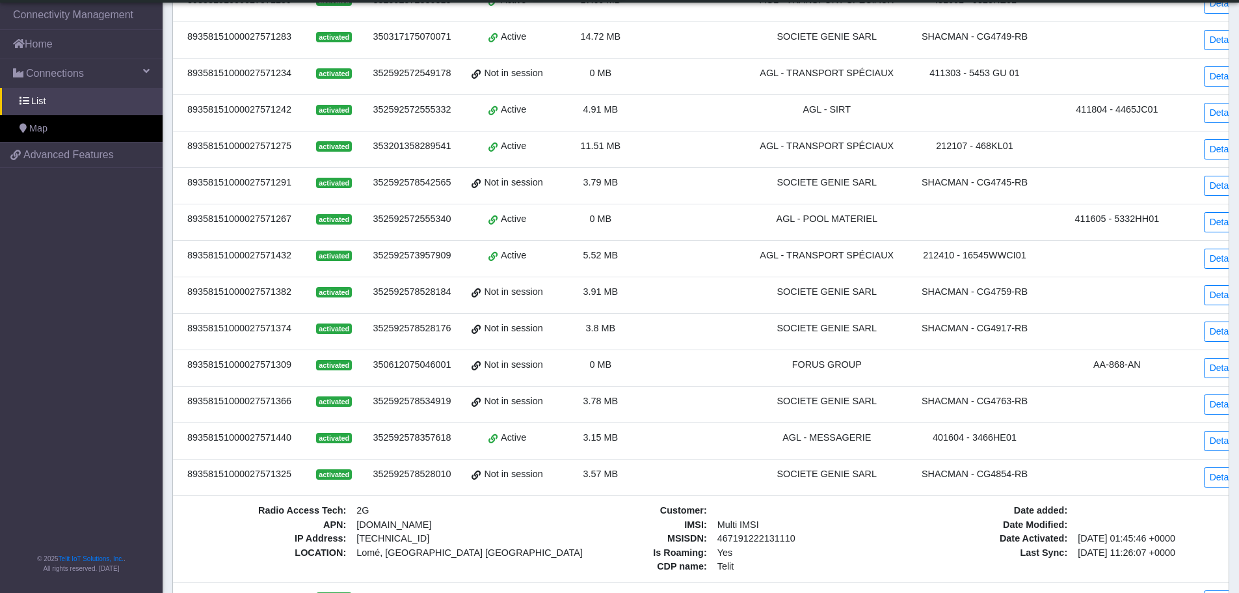
click at [999, 470] on div "SHACMAN - CG4854-RB" at bounding box center [974, 474] width 111 height 14
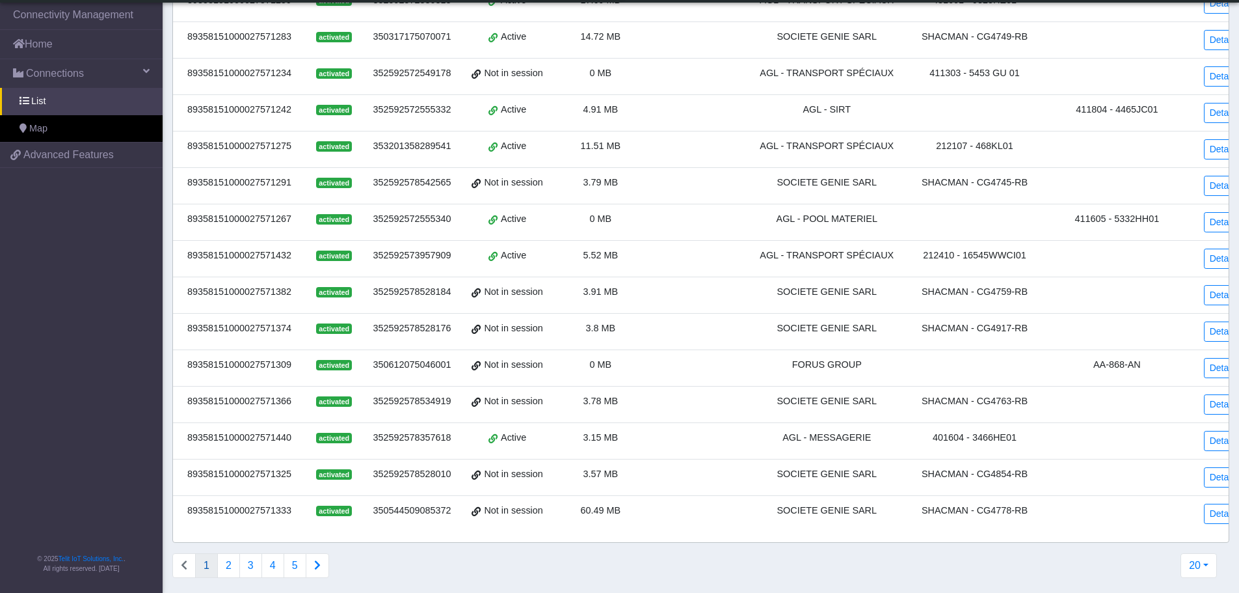
scroll to position [331, 0]
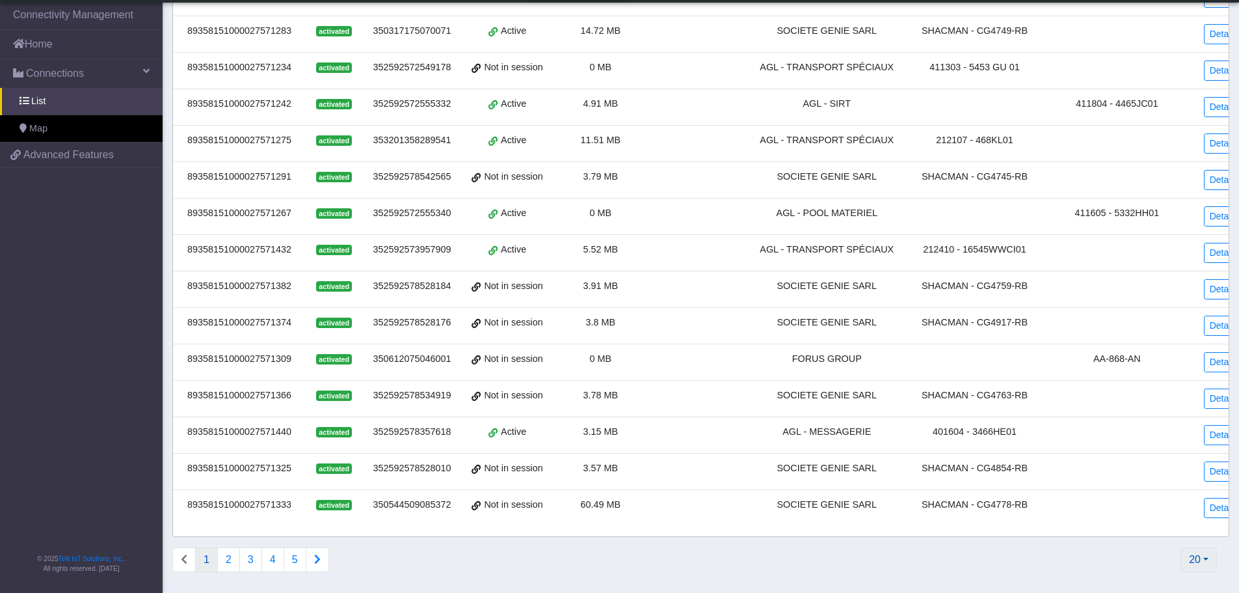
click at [1188, 556] on button "20" at bounding box center [1199, 559] width 36 height 25
click at [1151, 504] on button "1000" at bounding box center [1164, 508] width 103 height 21
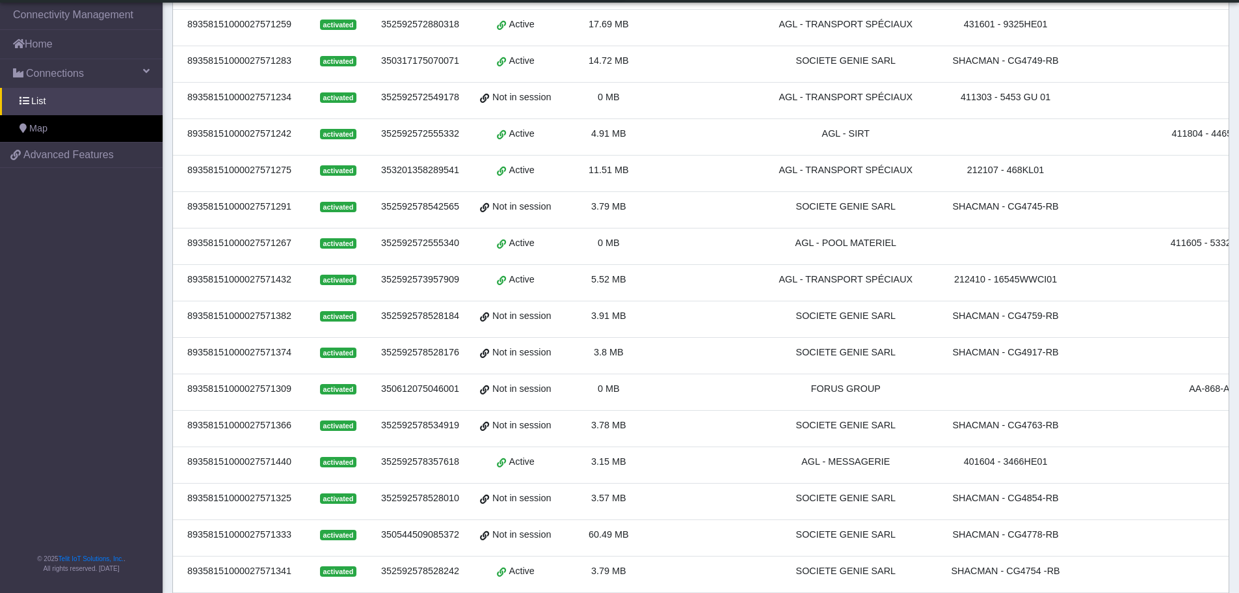
scroll to position [0, 0]
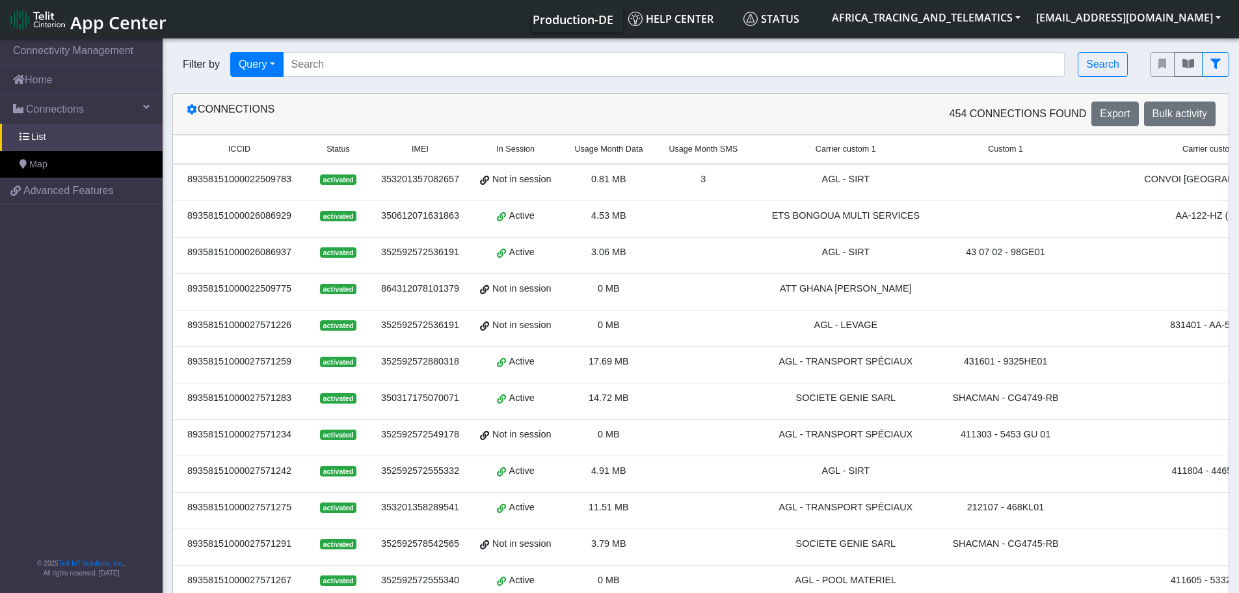
click at [1183, 148] on span "Carrier custom 2" at bounding box center [1213, 149] width 60 height 12
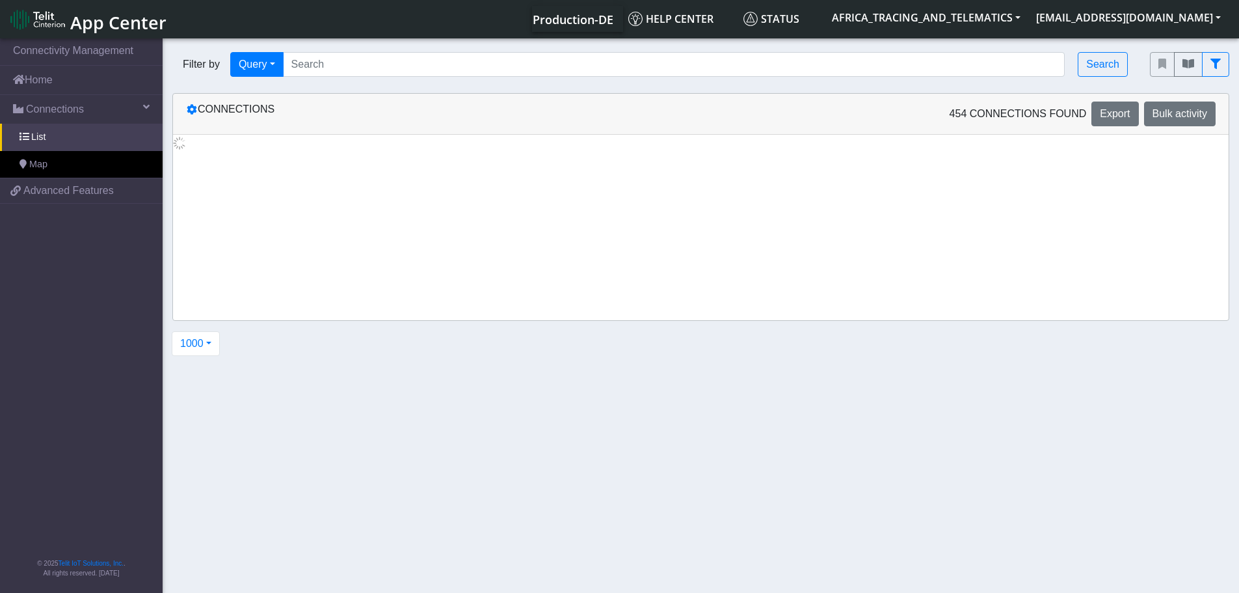
click at [1132, 148] on div at bounding box center [701, 143] width 1056 height 16
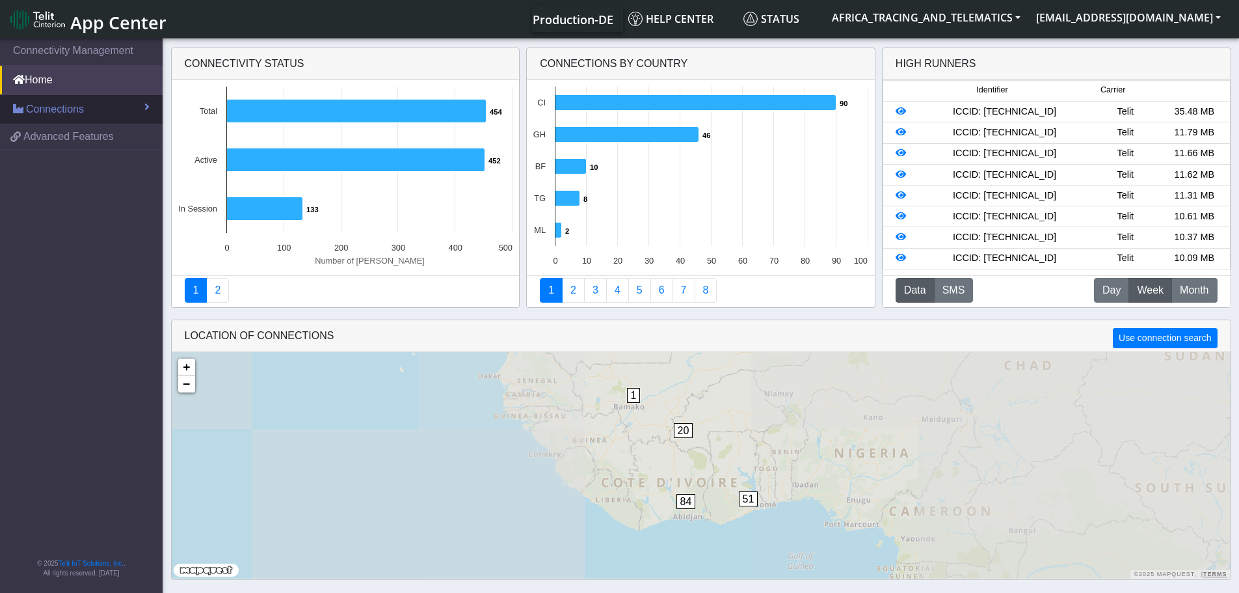
click at [111, 106] on link "Connections" at bounding box center [81, 109] width 163 height 29
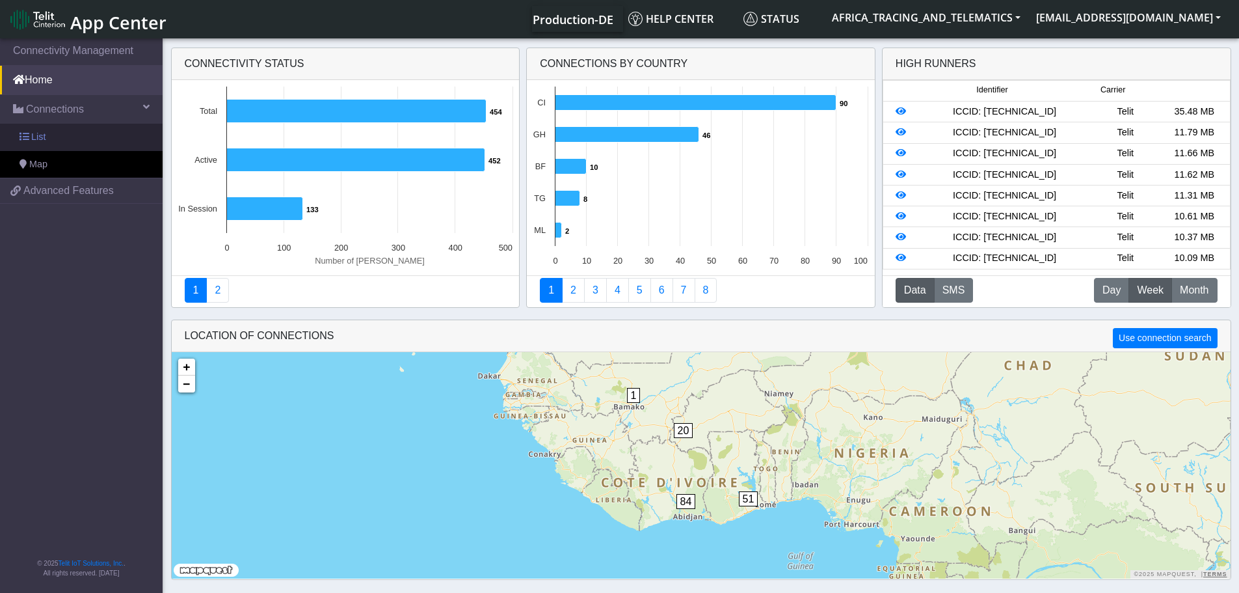
click at [103, 140] on link "List" at bounding box center [81, 137] width 163 height 27
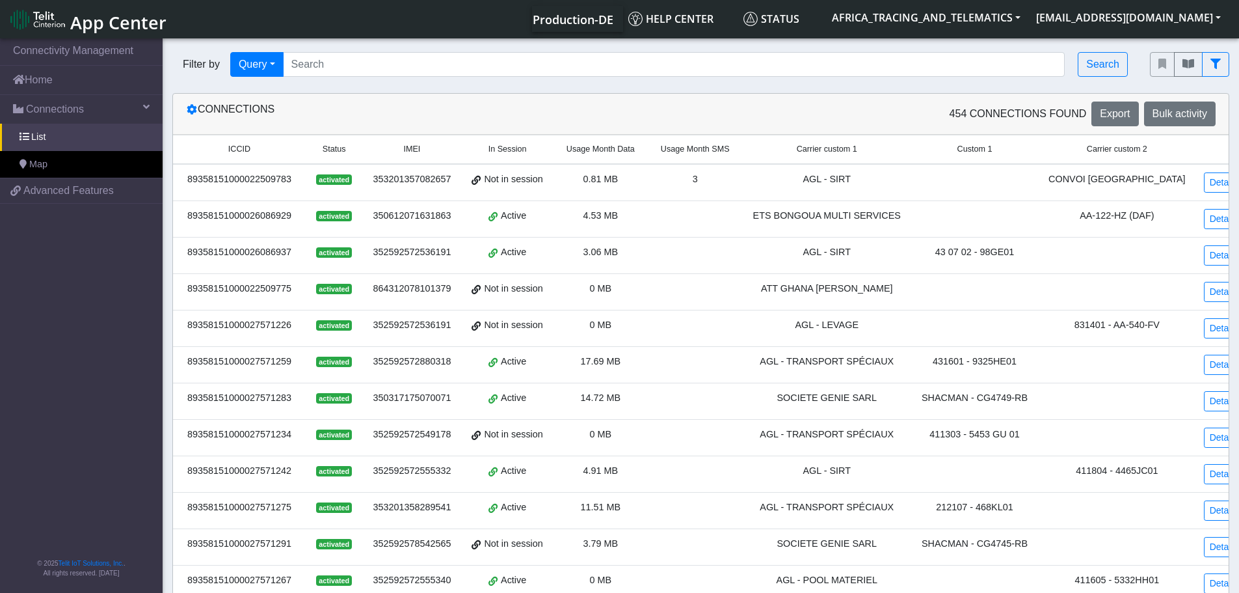
click at [243, 110] on div "Connections" at bounding box center [438, 113] width 525 height 25
click at [350, 117] on div "Connections" at bounding box center [438, 113] width 525 height 25
click at [242, 104] on div "Connections" at bounding box center [438, 113] width 525 height 25
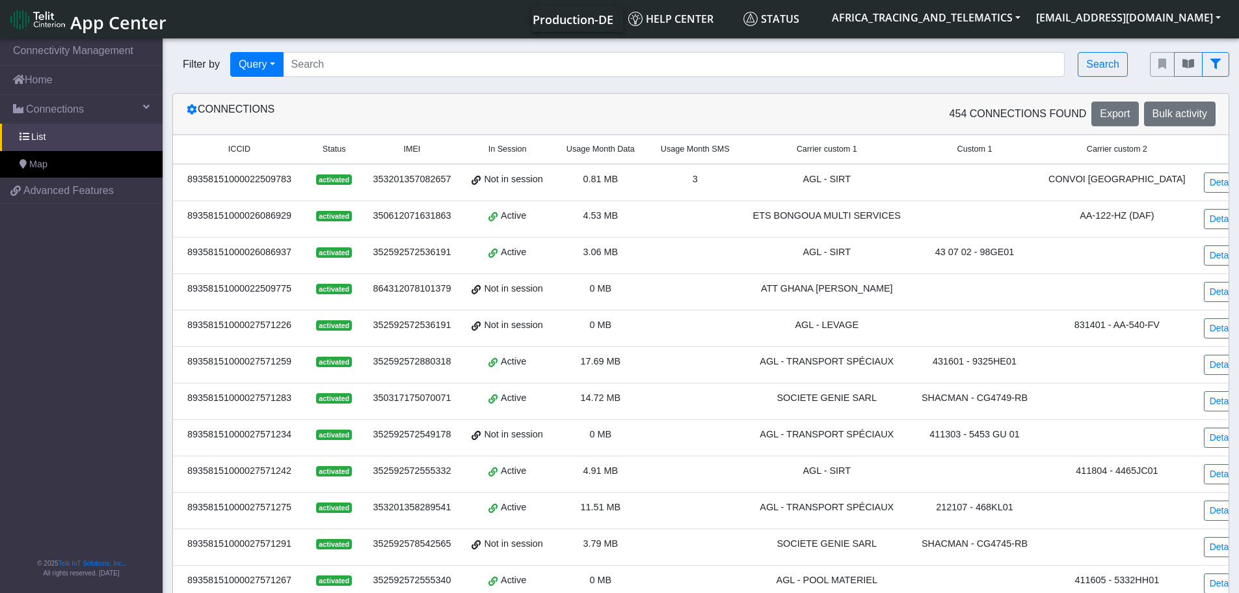
click at [239, 33] on nav "App Center Production-DE Help center Status AFRICA_TRACING_AND_TELEMATICS b.rou…" at bounding box center [619, 19] width 1239 height 38
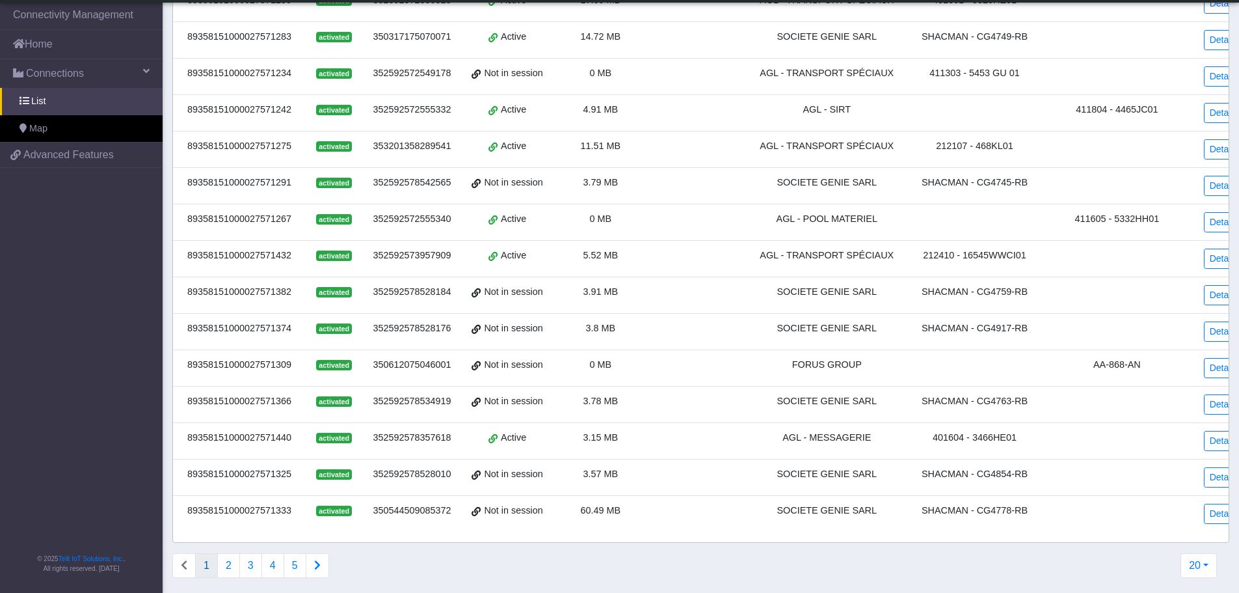
scroll to position [331, 0]
